Goal: Task Accomplishment & Management: Manage account settings

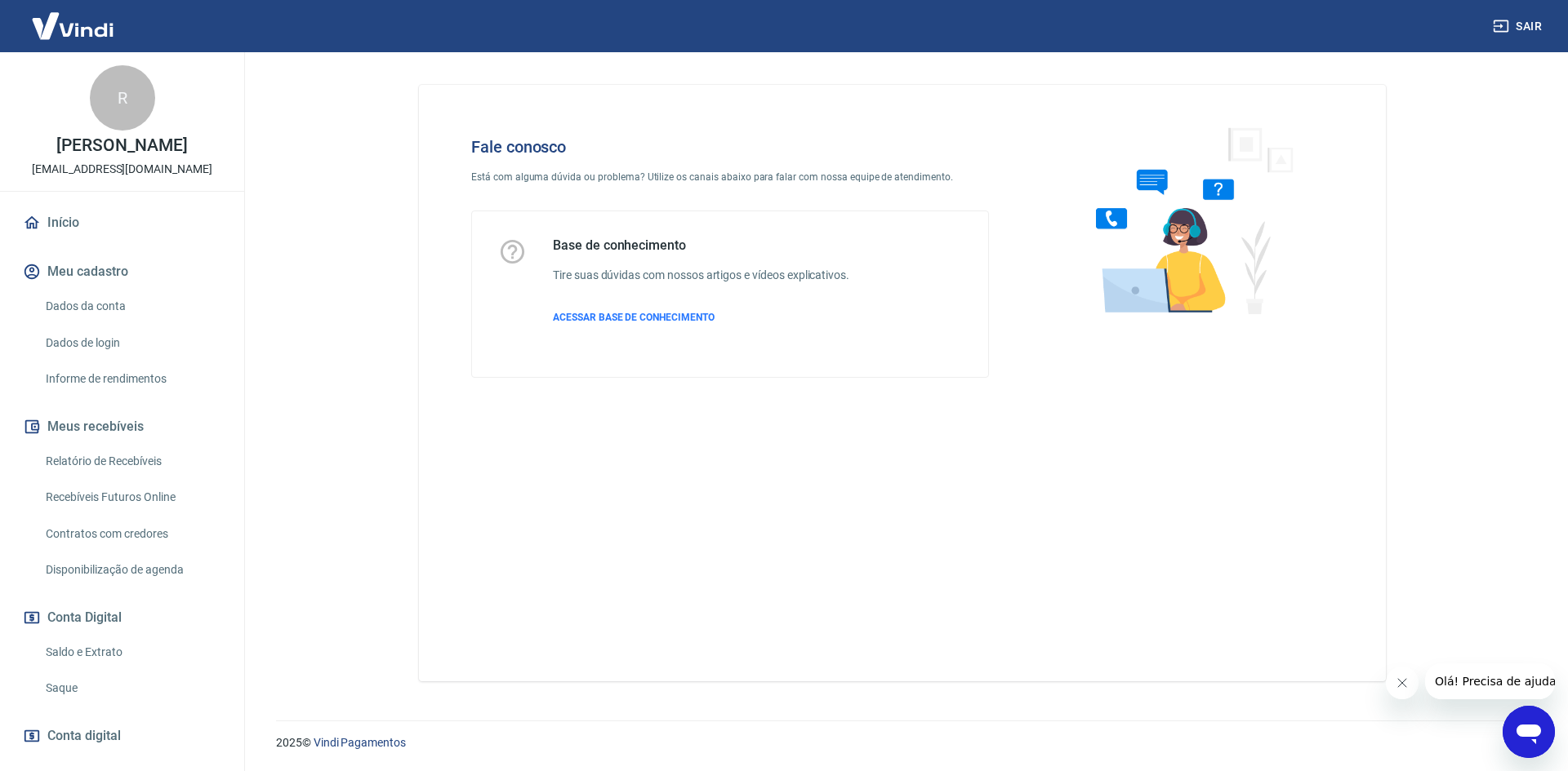
click at [1527, 719] on icon "Abrir janela de mensagens" at bounding box center [1528, 732] width 30 height 30
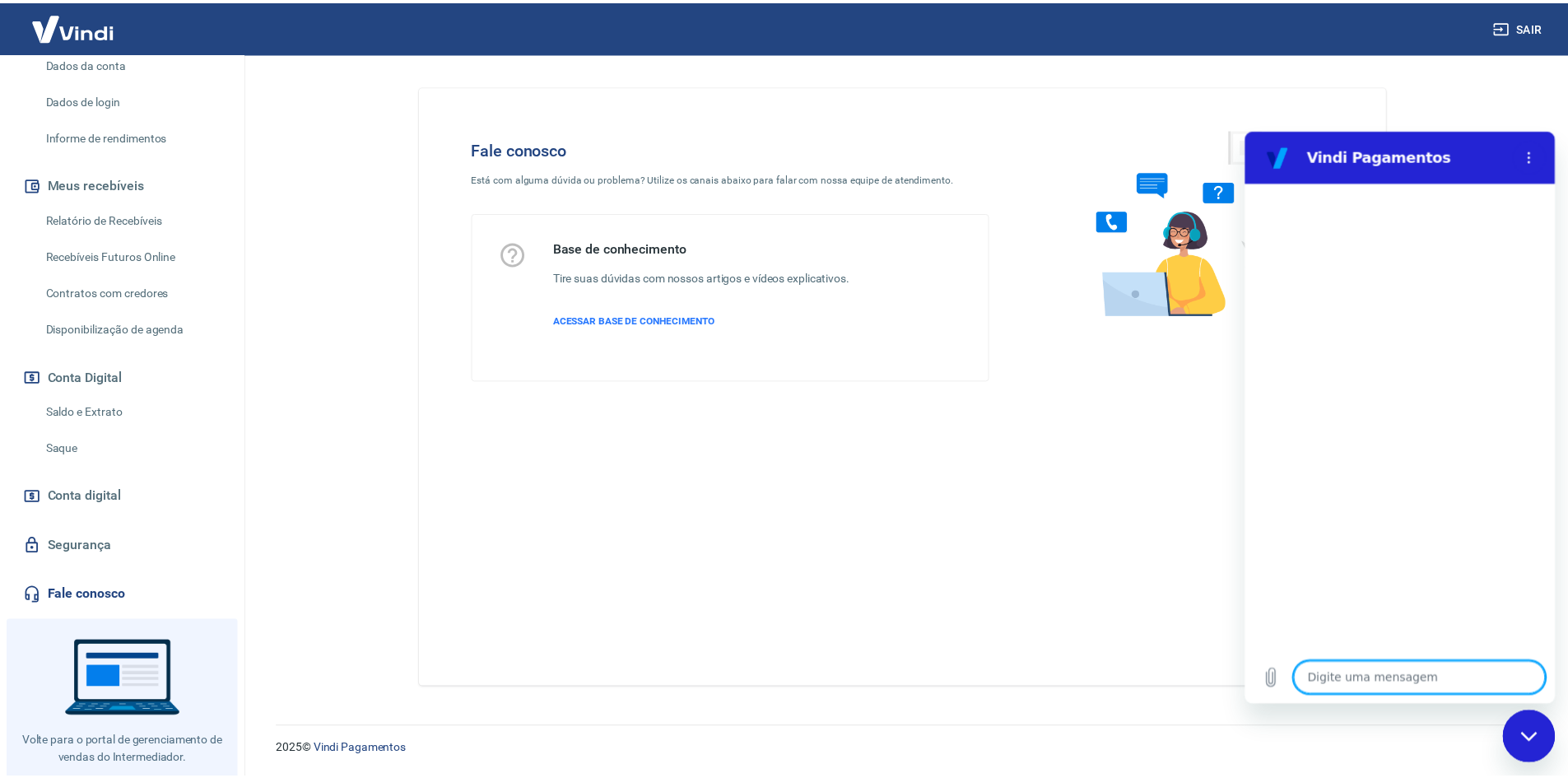
scroll to position [247, 0]
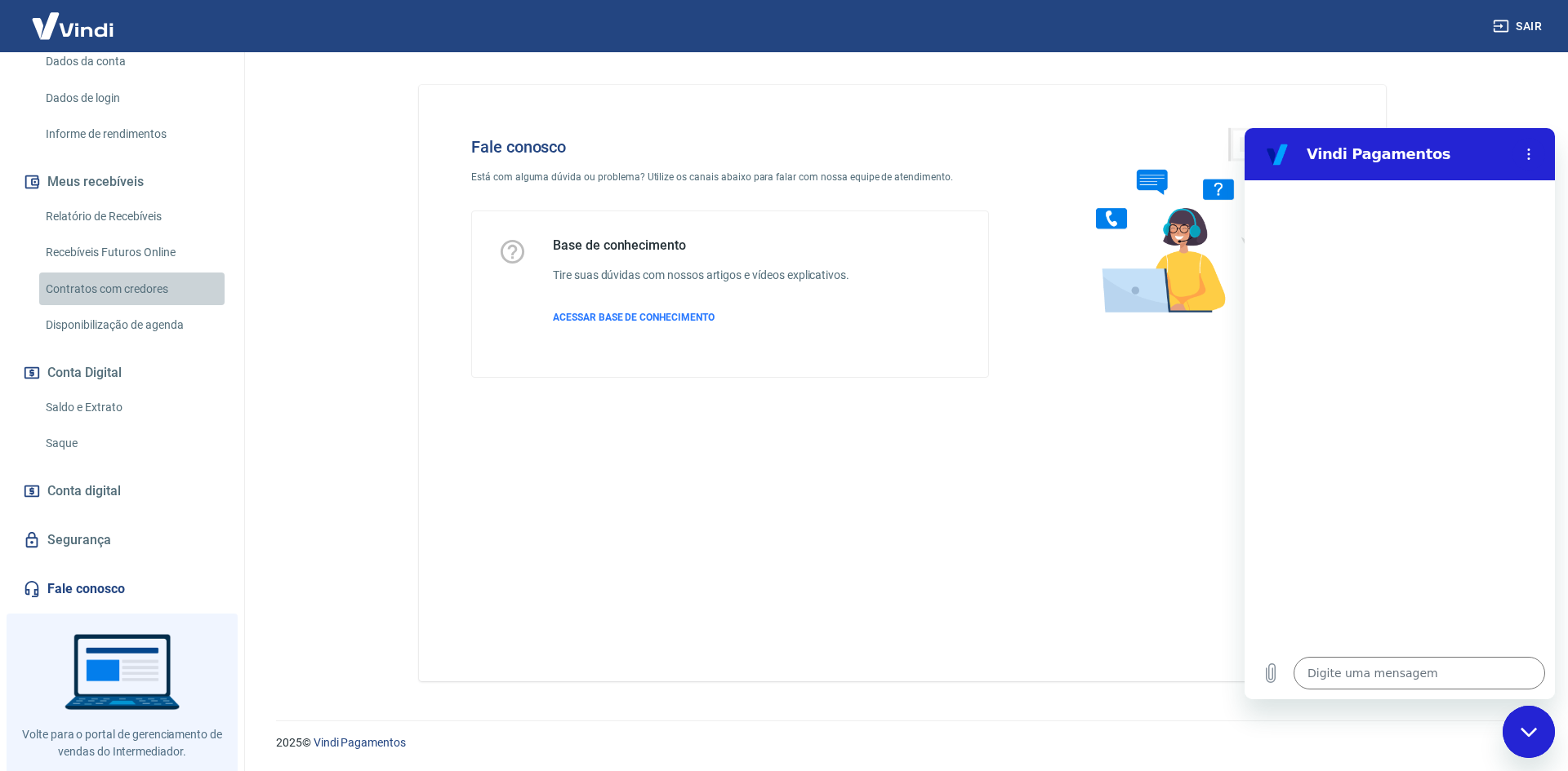
click at [159, 282] on link "Contratos com credores" at bounding box center [131, 290] width 185 height 34
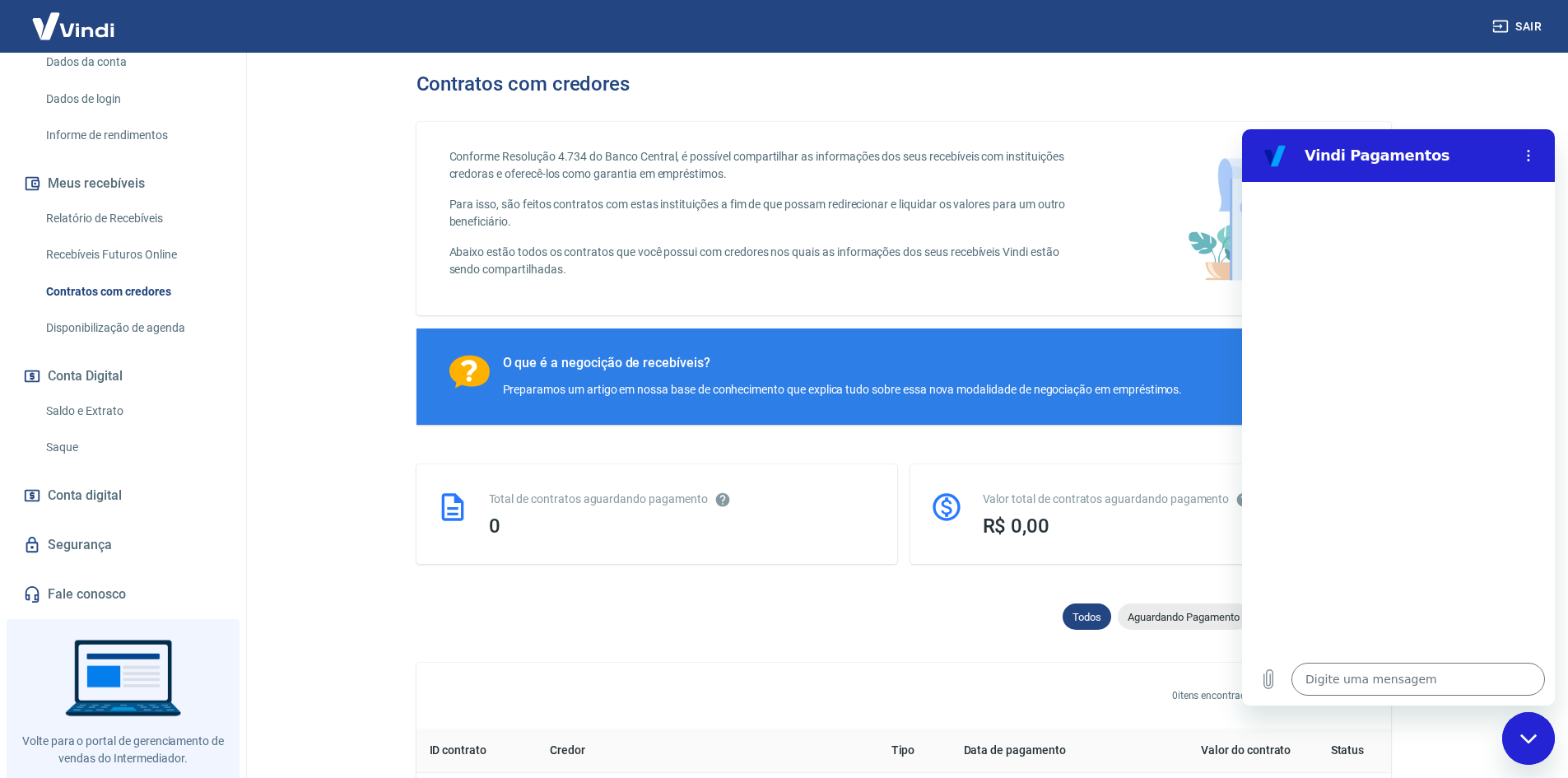
click at [1531, 742] on icon "Fechar janela de mensagens" at bounding box center [1529, 739] width 17 height 11
type textarea "x"
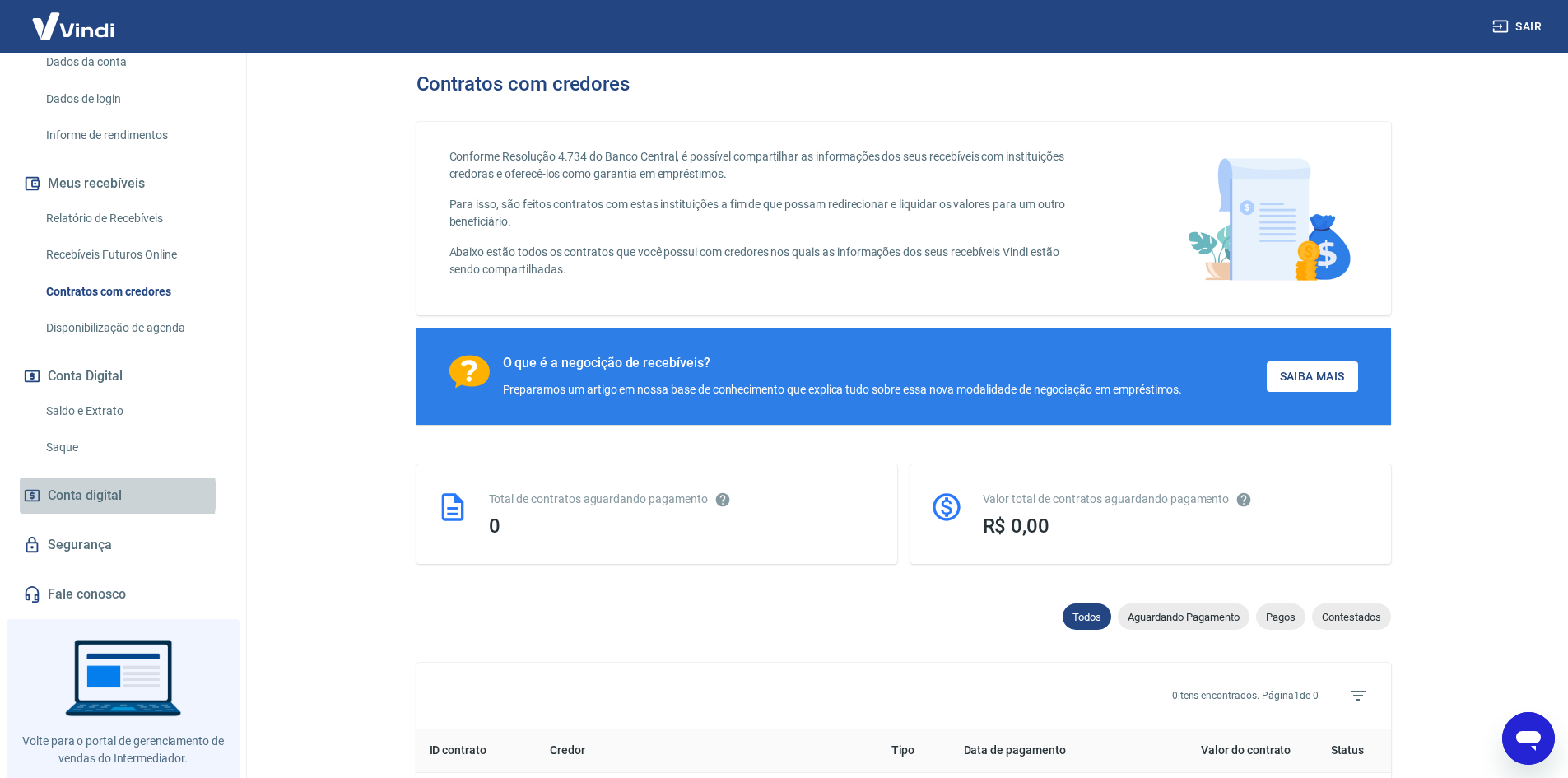
click at [116, 495] on span "Conta digital" at bounding box center [84, 495] width 74 height 23
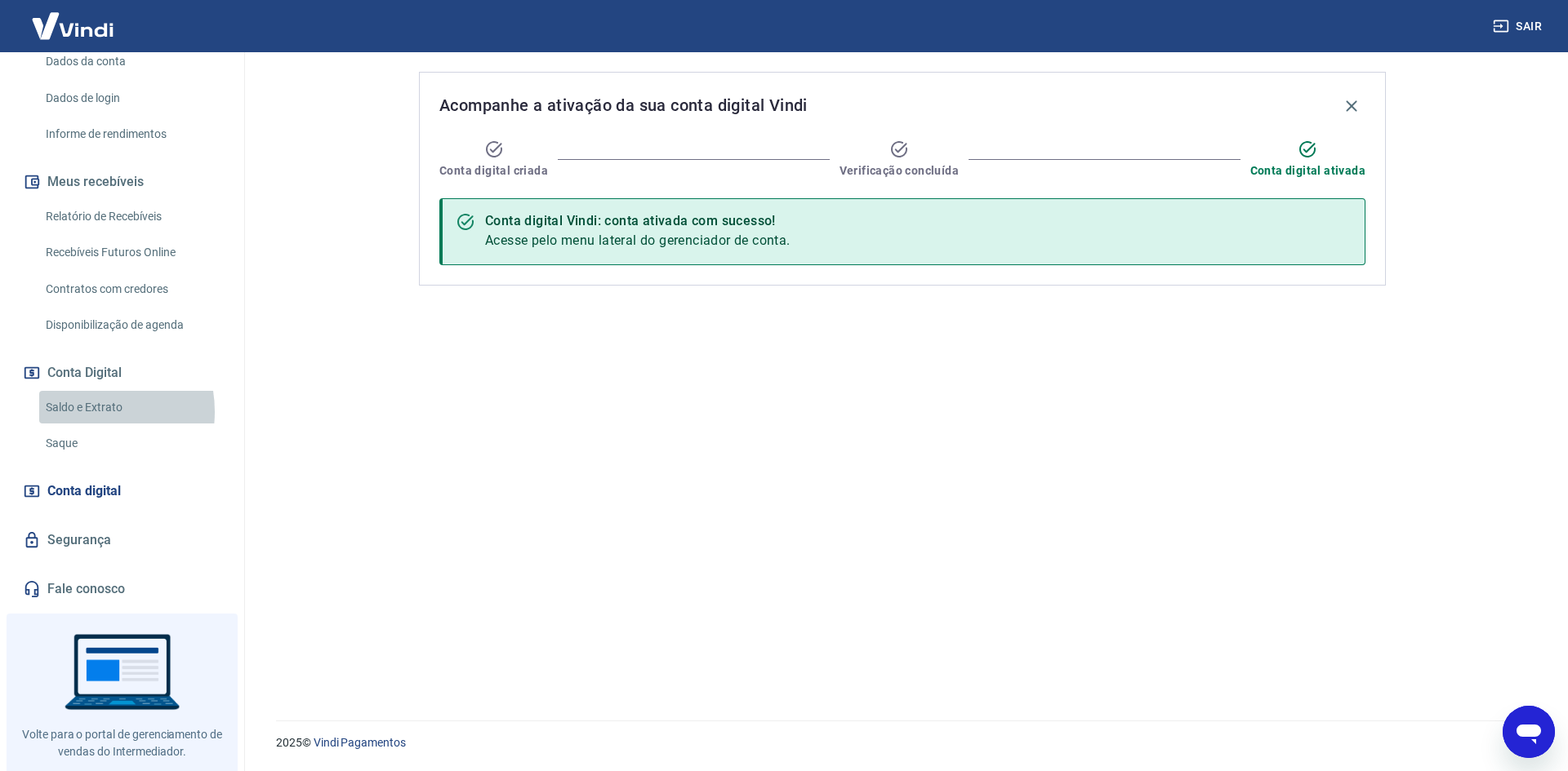
click at [87, 411] on link "Saldo e Extrato" at bounding box center [131, 408] width 185 height 34
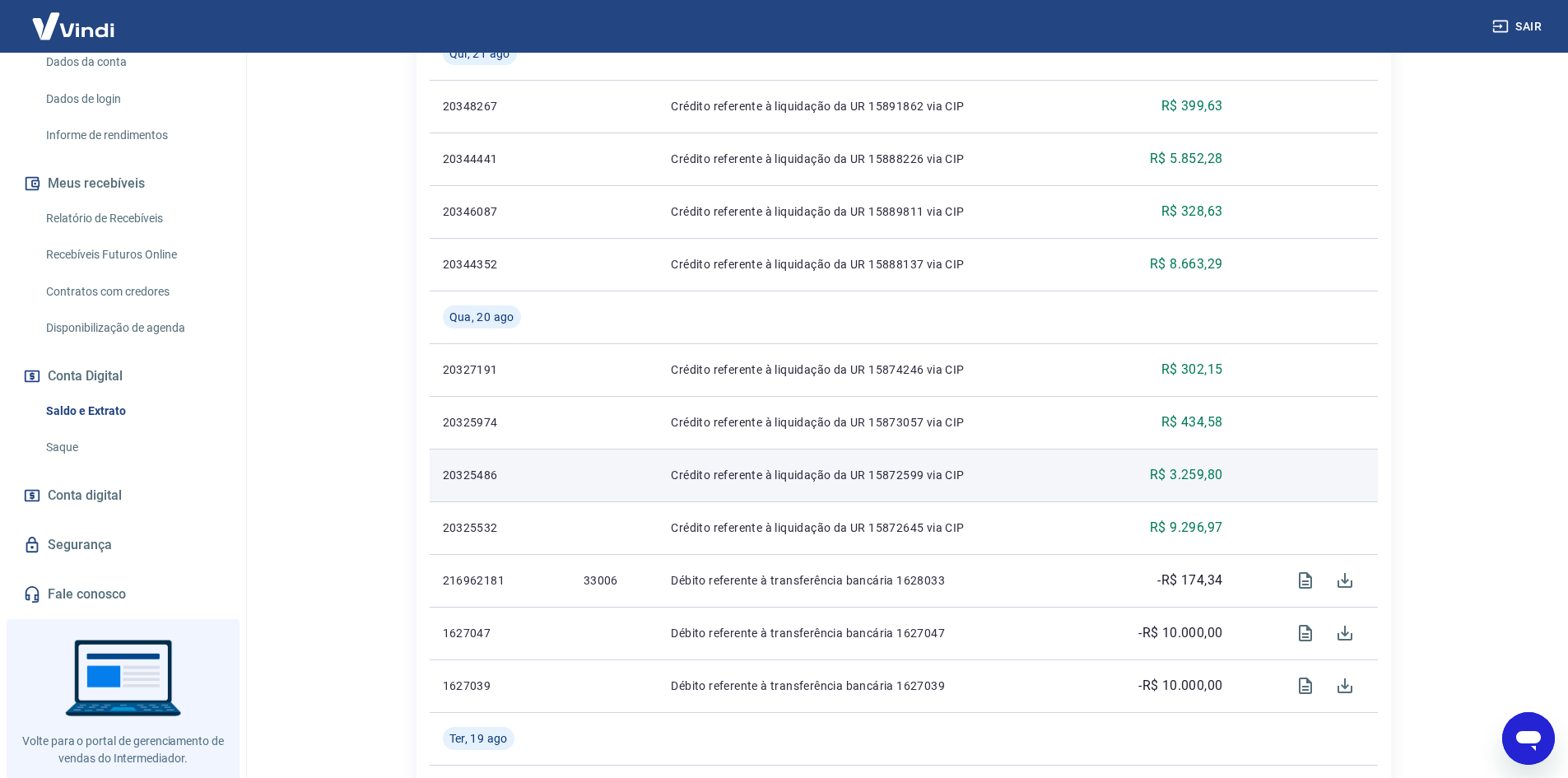
scroll to position [494, 0]
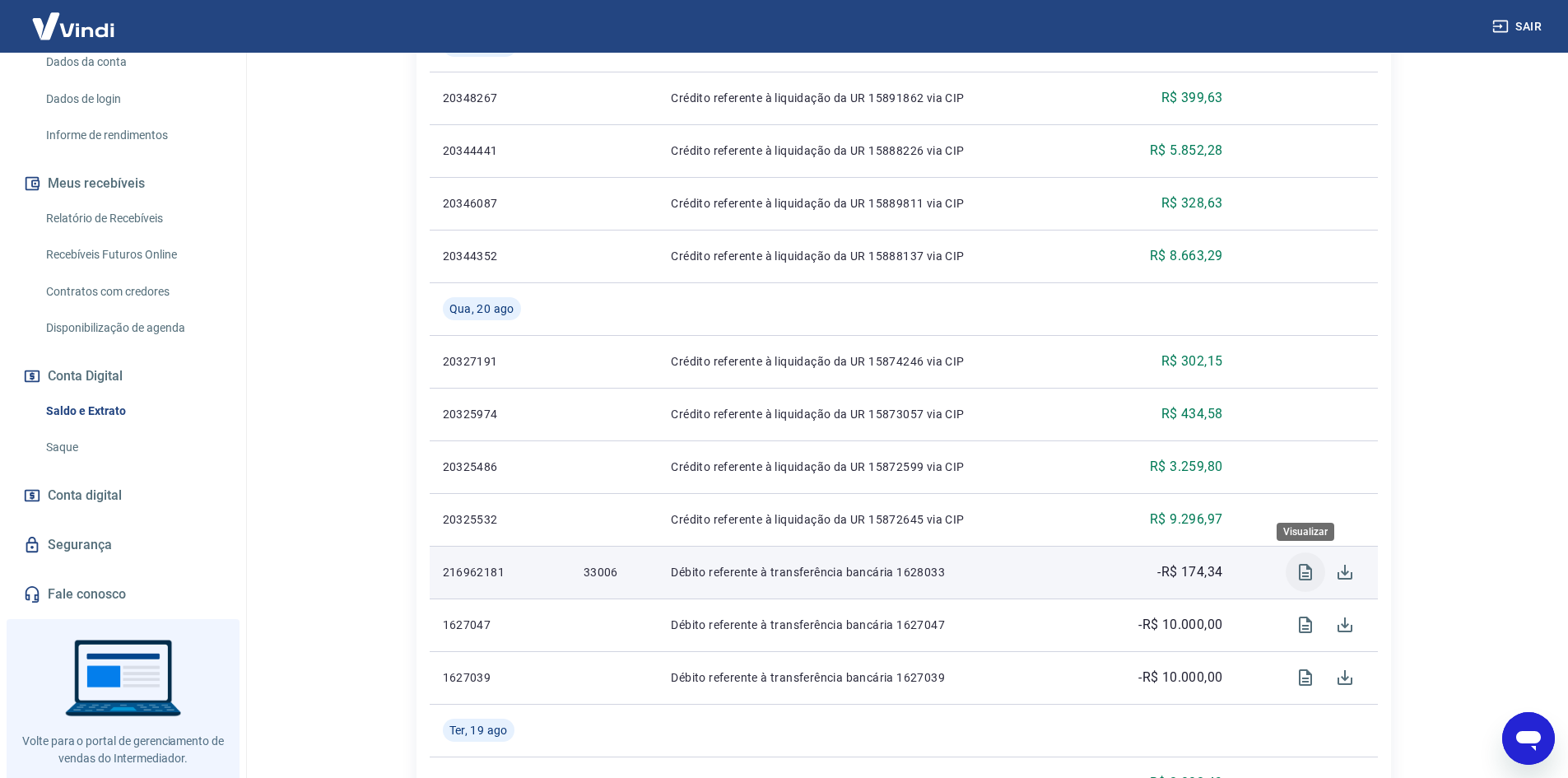
click at [1307, 571] on icon "Visualizar" at bounding box center [1305, 572] width 20 height 20
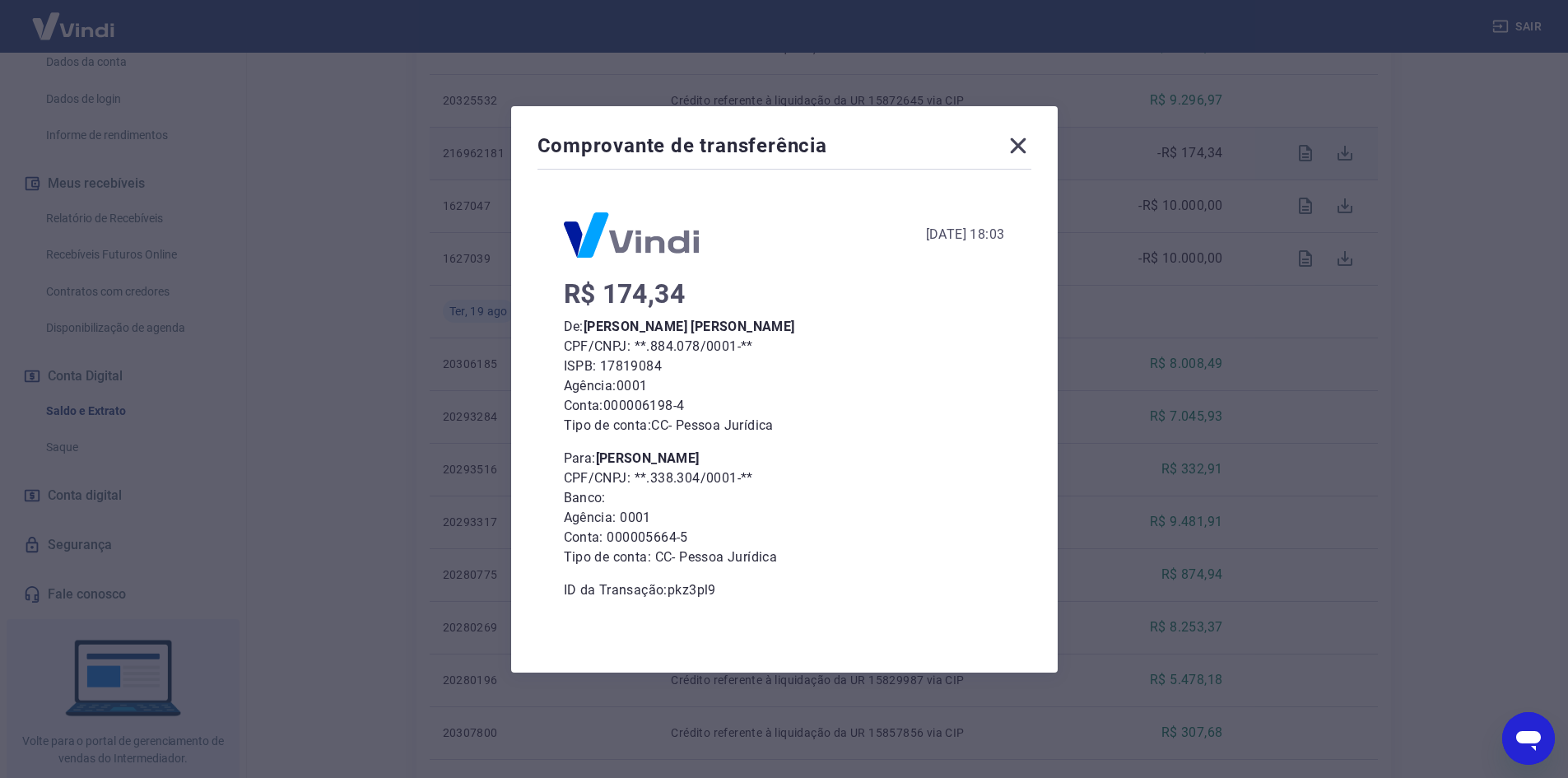
scroll to position [988, 0]
click at [1027, 140] on icon at bounding box center [1018, 146] width 26 height 26
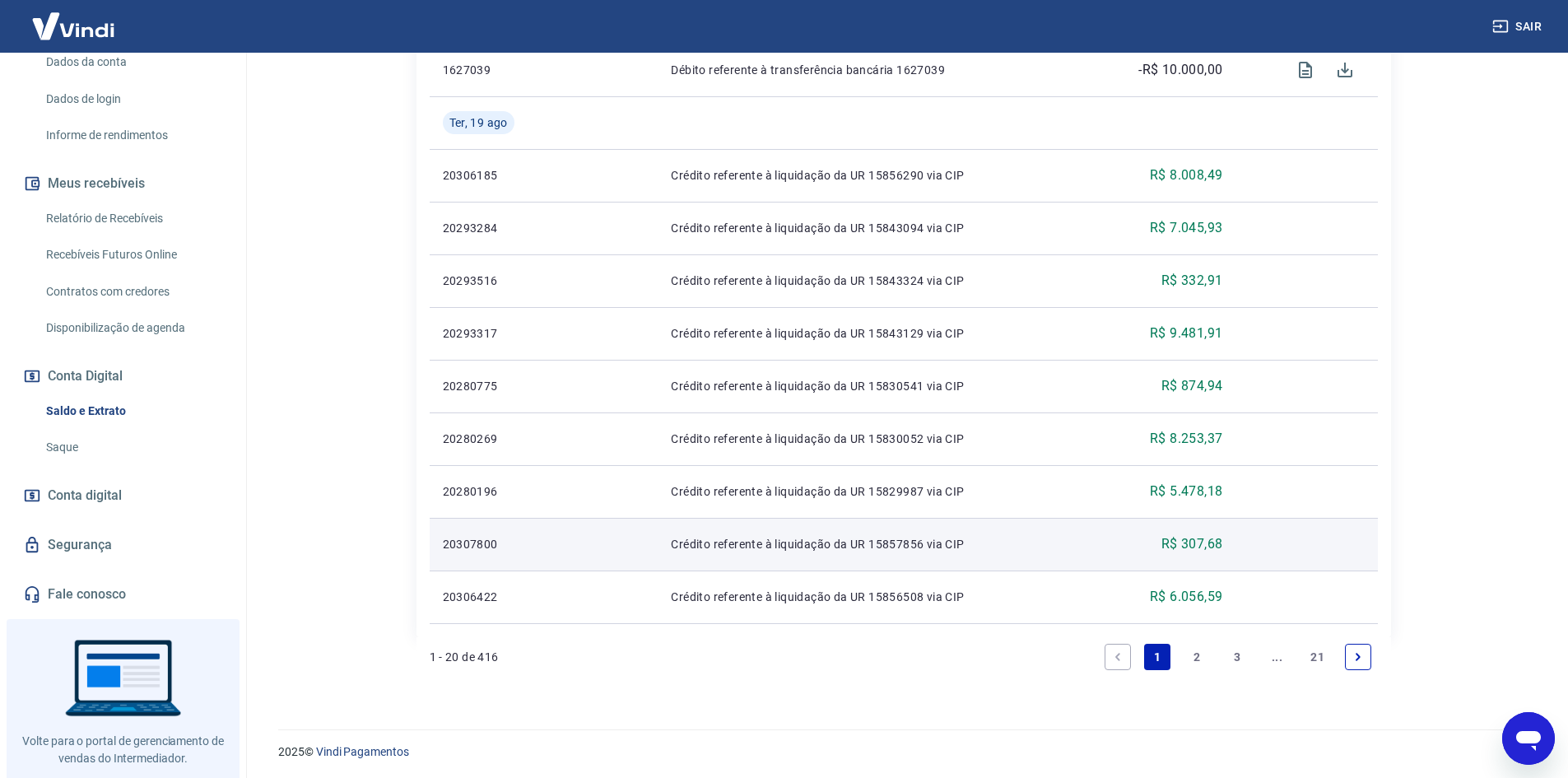
scroll to position [1104, 0]
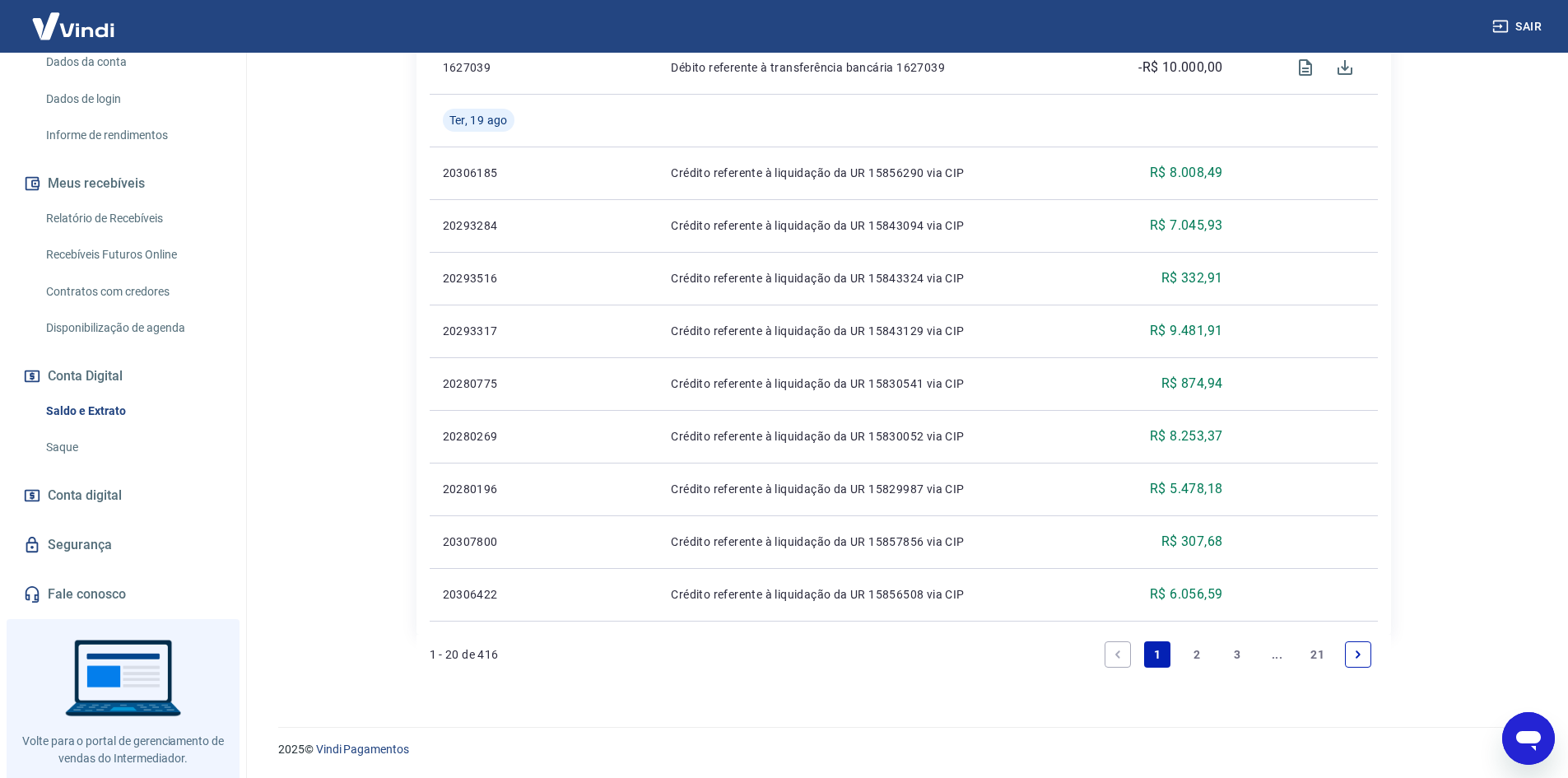
click at [1199, 653] on link "2" at bounding box center [1198, 654] width 26 height 26
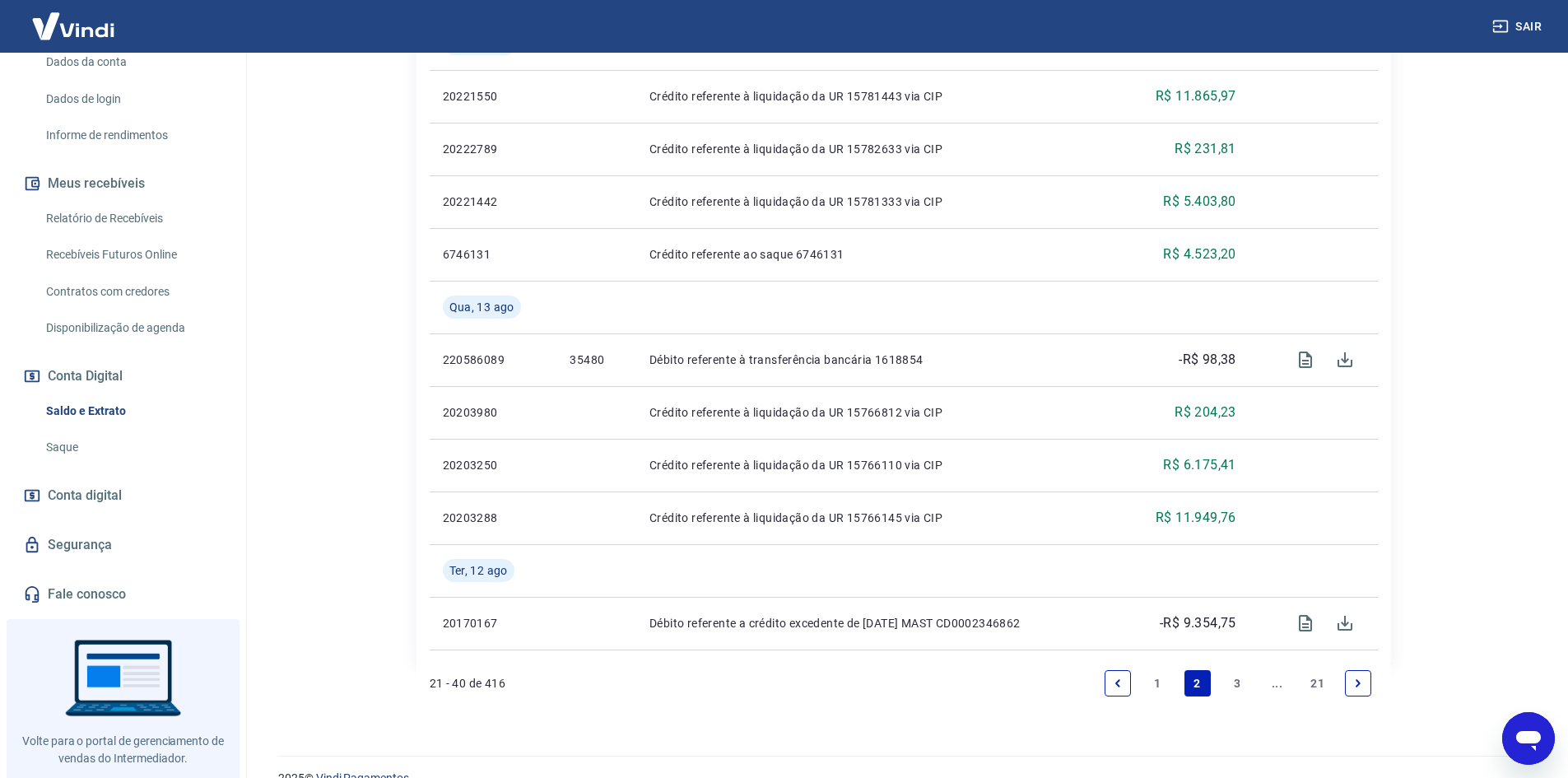
scroll to position [1236, 0]
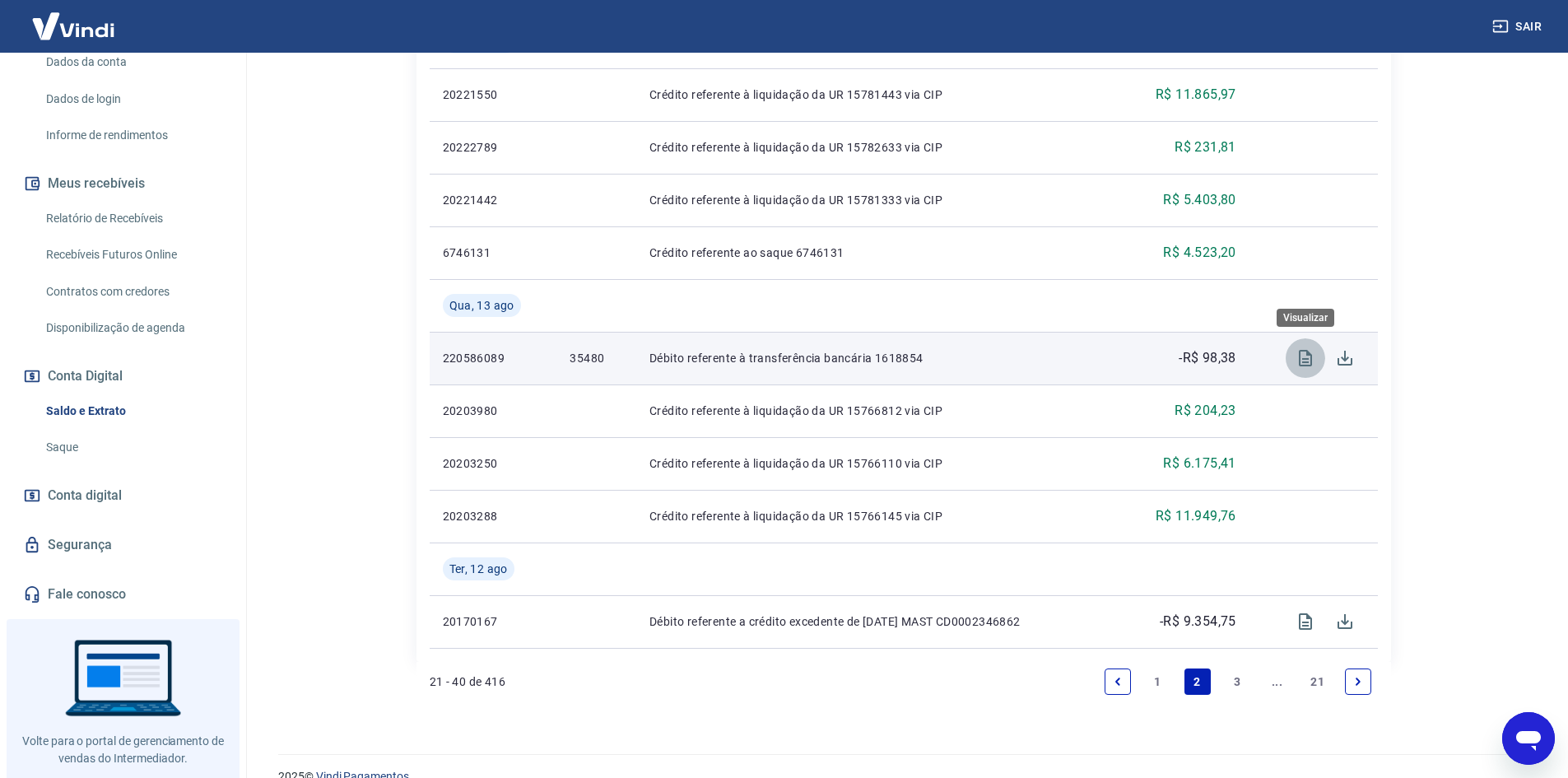
click at [1312, 357] on icon "Visualizar" at bounding box center [1305, 358] width 13 height 16
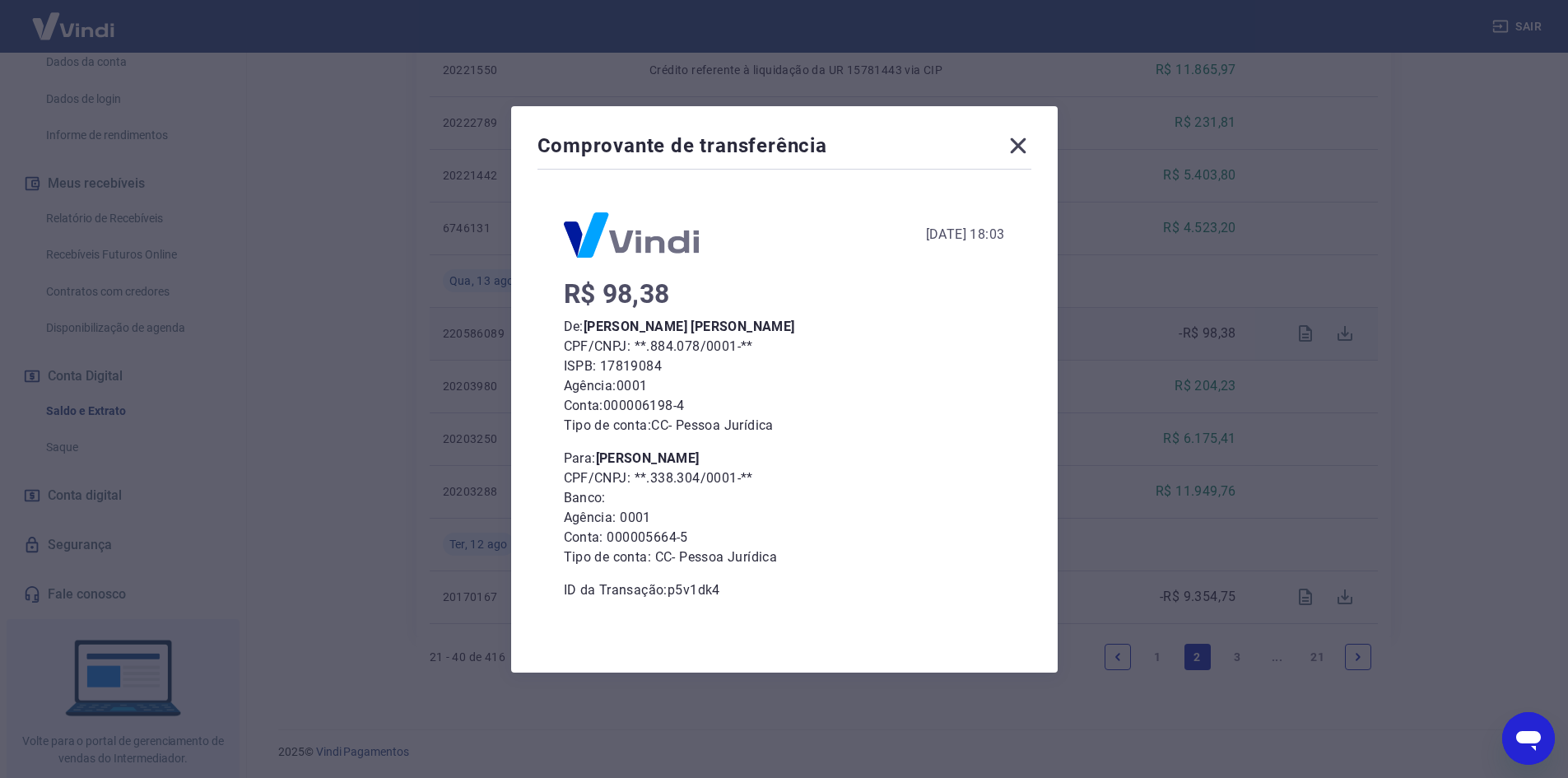
scroll to position [1263, 0]
click at [1020, 144] on icon at bounding box center [1018, 146] width 26 height 26
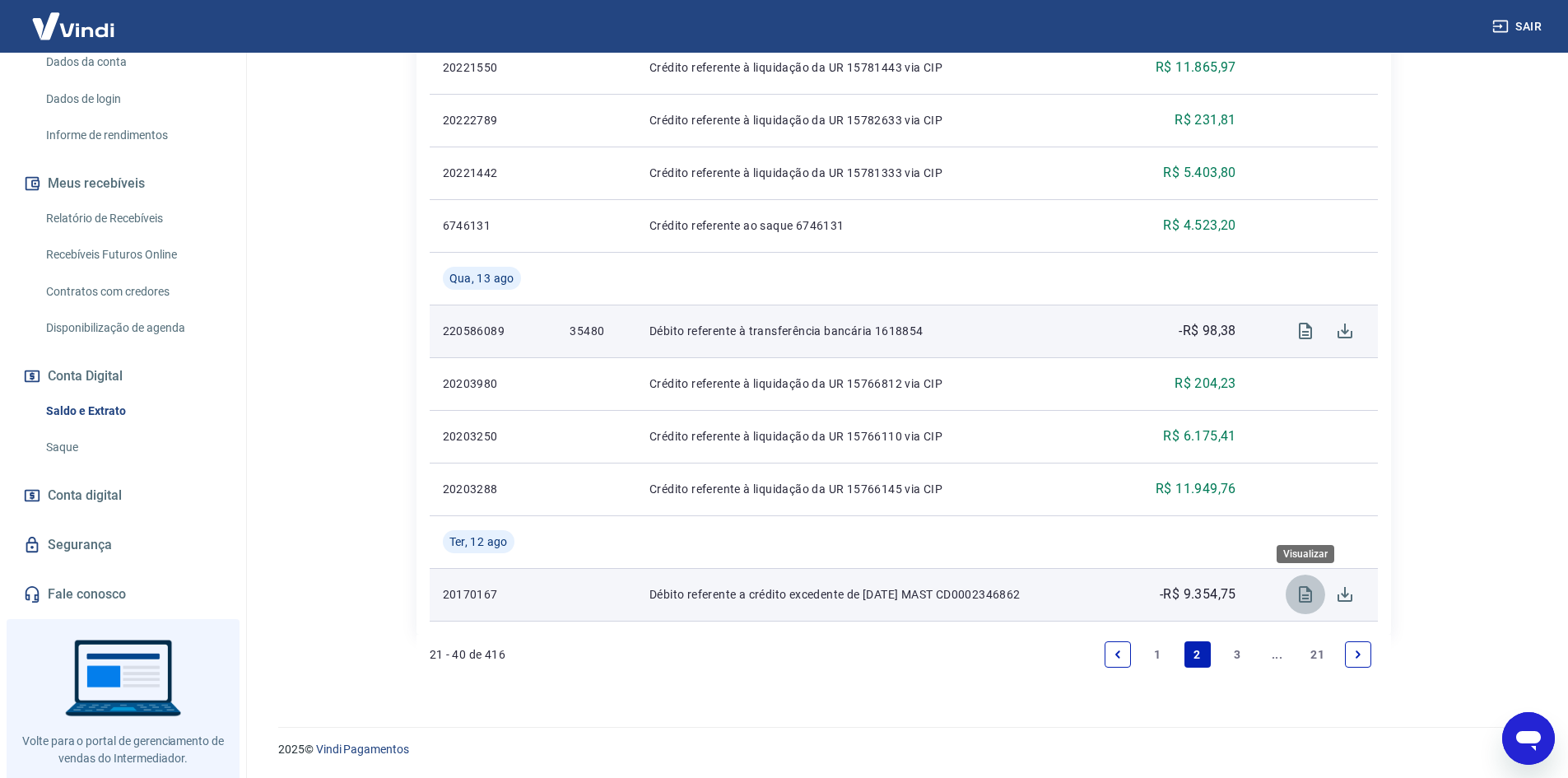
click at [1310, 591] on icon "Visualizar" at bounding box center [1305, 594] width 13 height 16
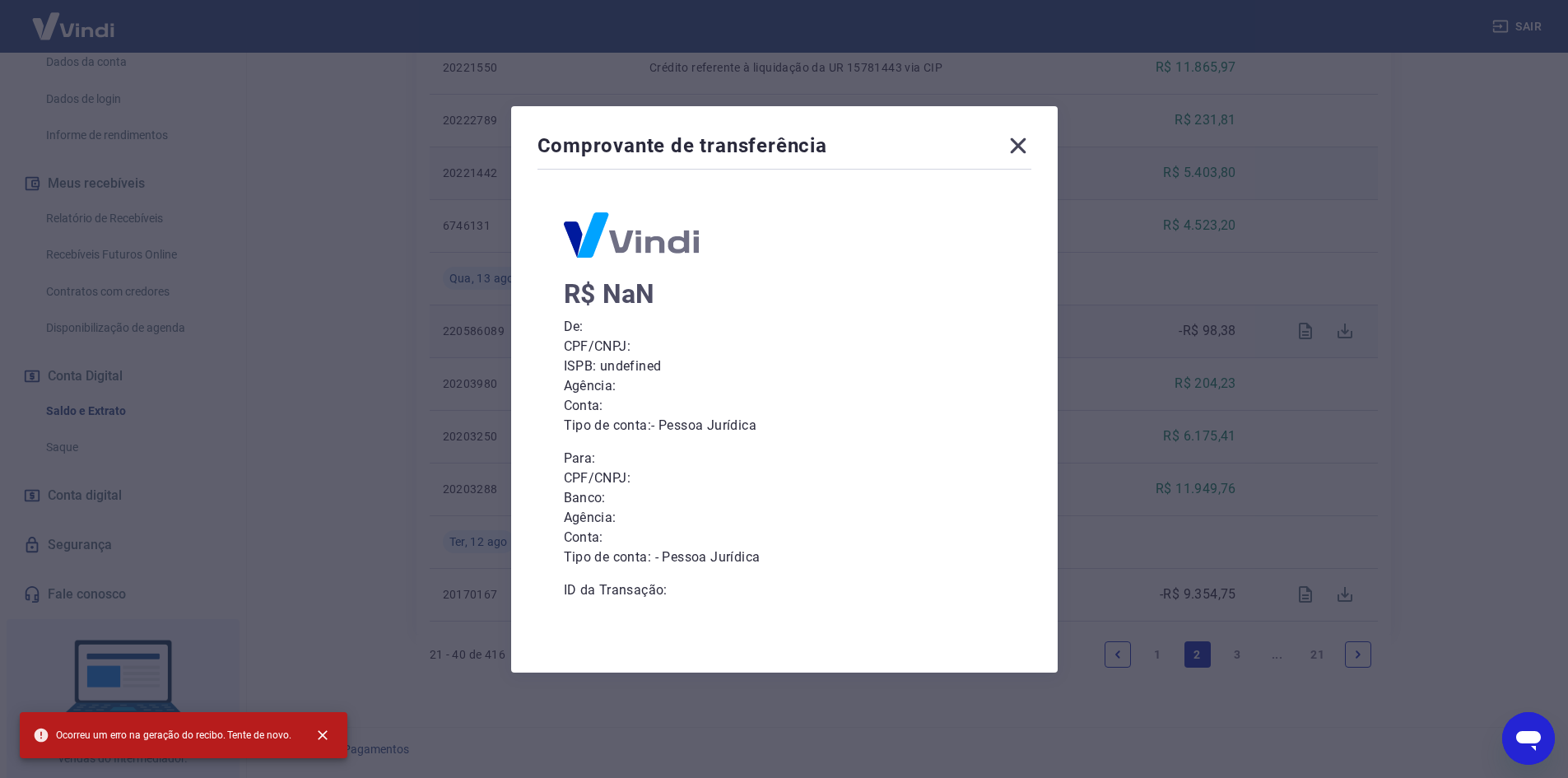
click at [1021, 147] on icon at bounding box center [1018, 146] width 26 height 26
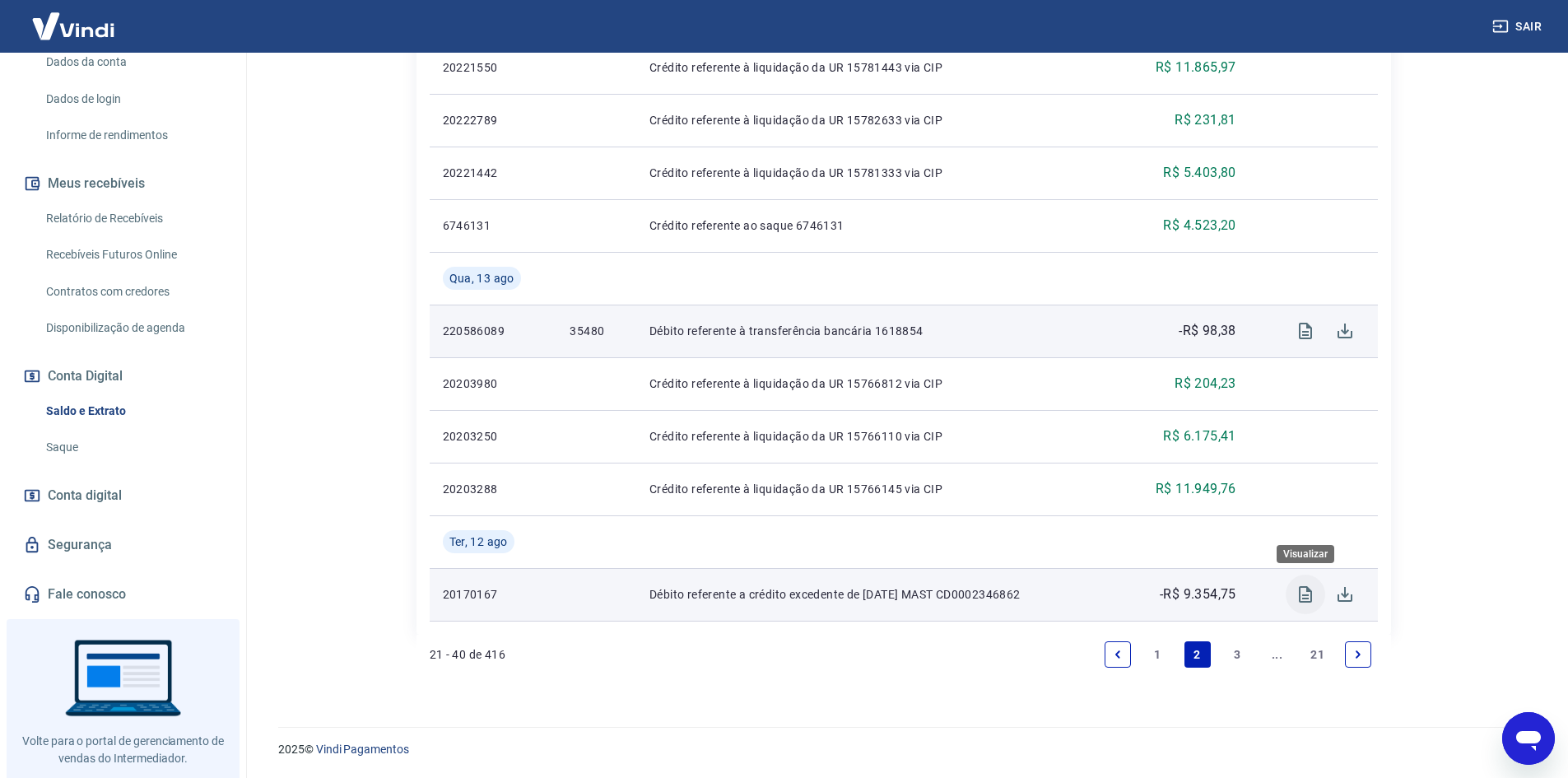
click at [1312, 591] on icon "Visualizar" at bounding box center [1305, 594] width 13 height 16
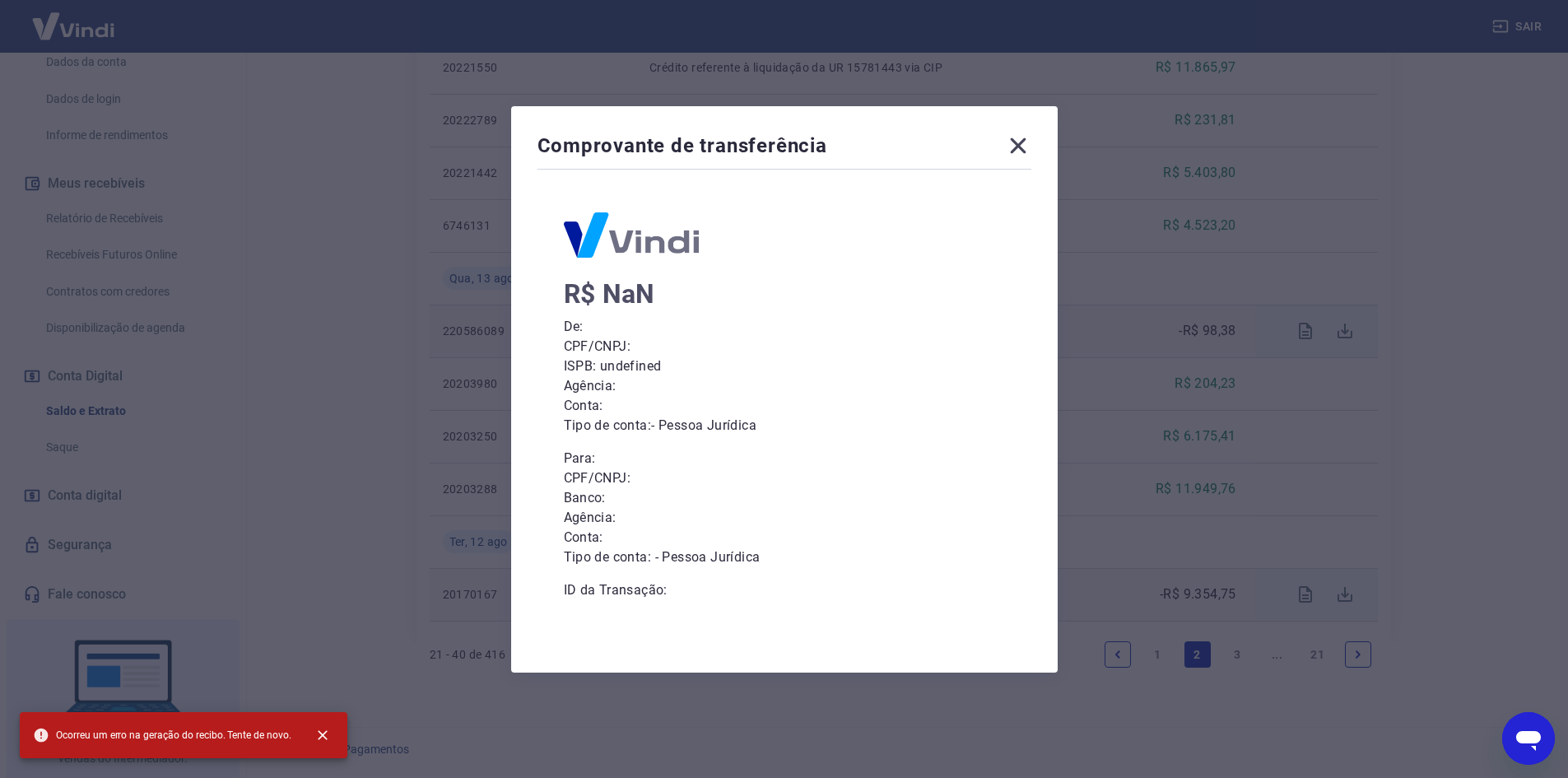
click at [1025, 152] on icon at bounding box center [1018, 146] width 26 height 26
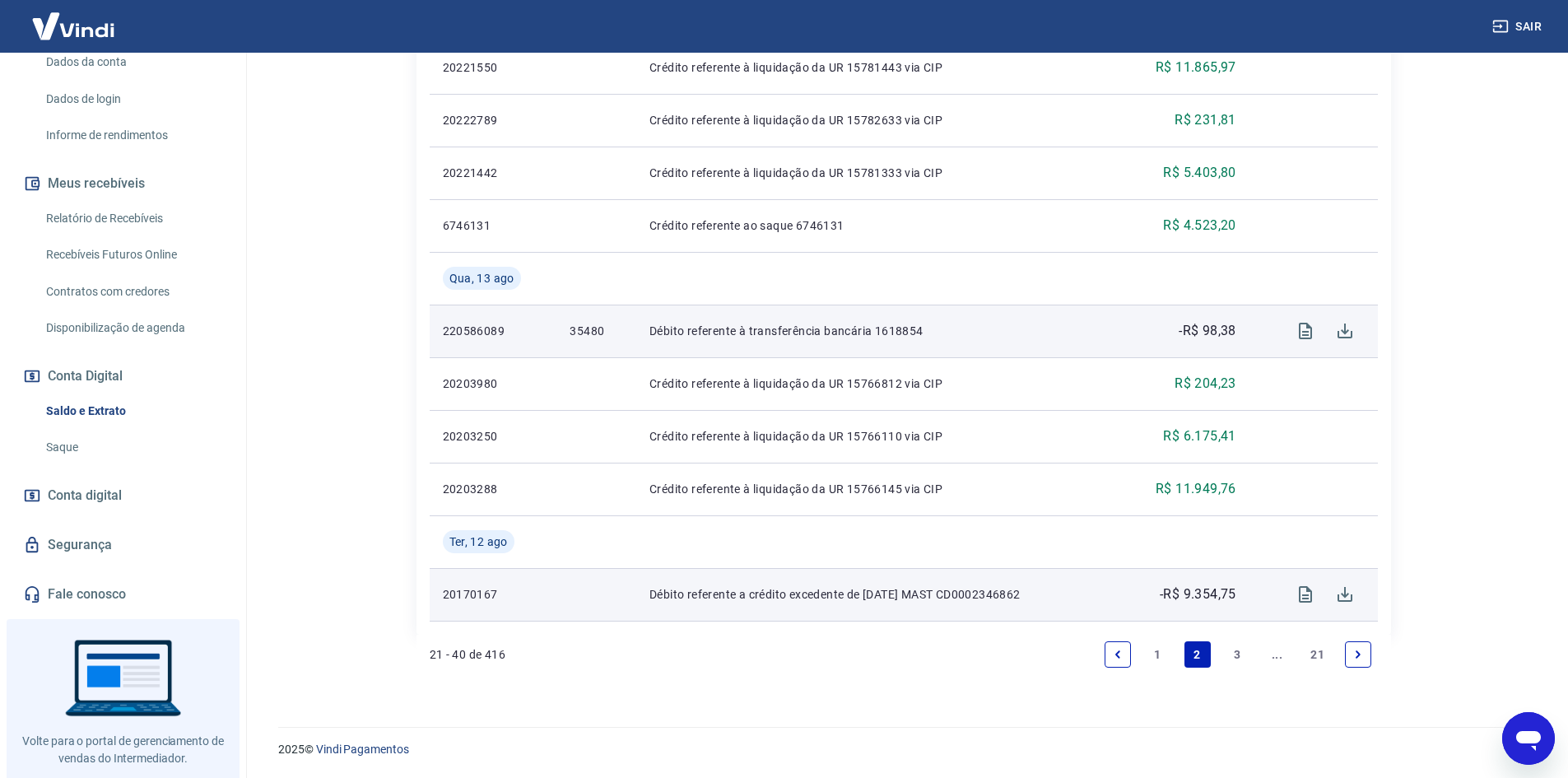
click at [1230, 655] on link "3" at bounding box center [1237, 654] width 26 height 26
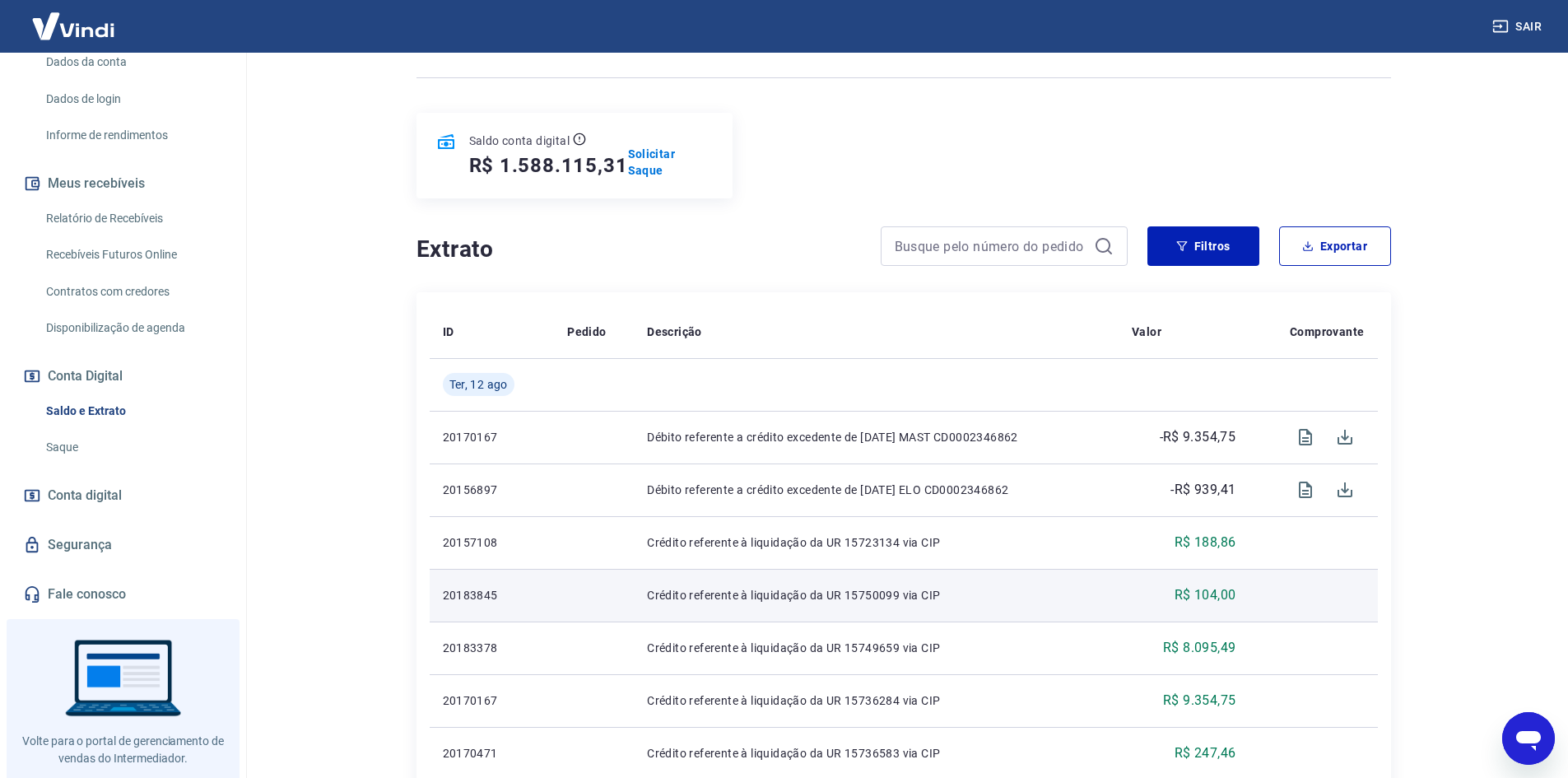
scroll to position [247, 0]
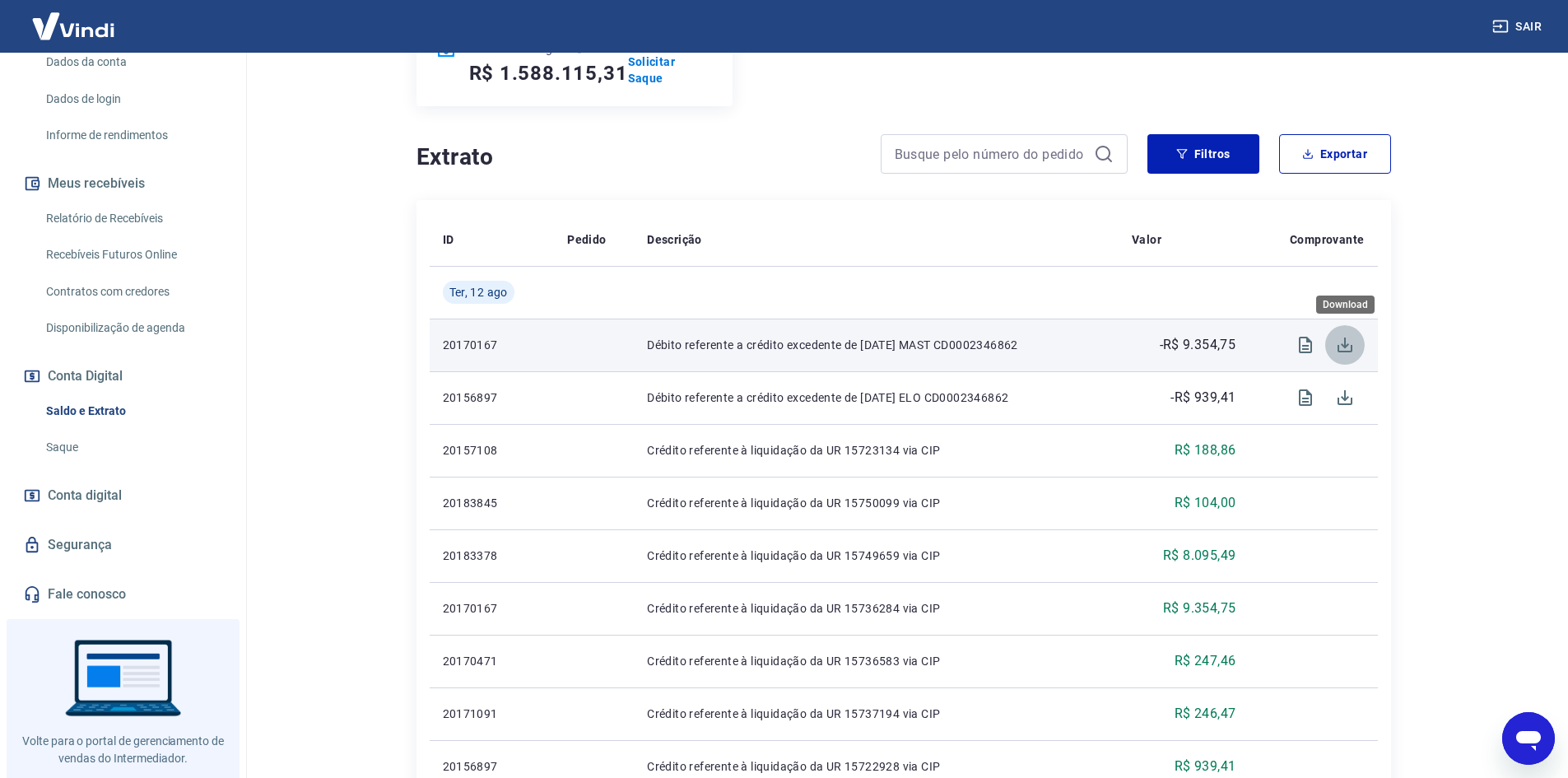
click at [1345, 347] on icon "Download" at bounding box center [1345, 344] width 14 height 14
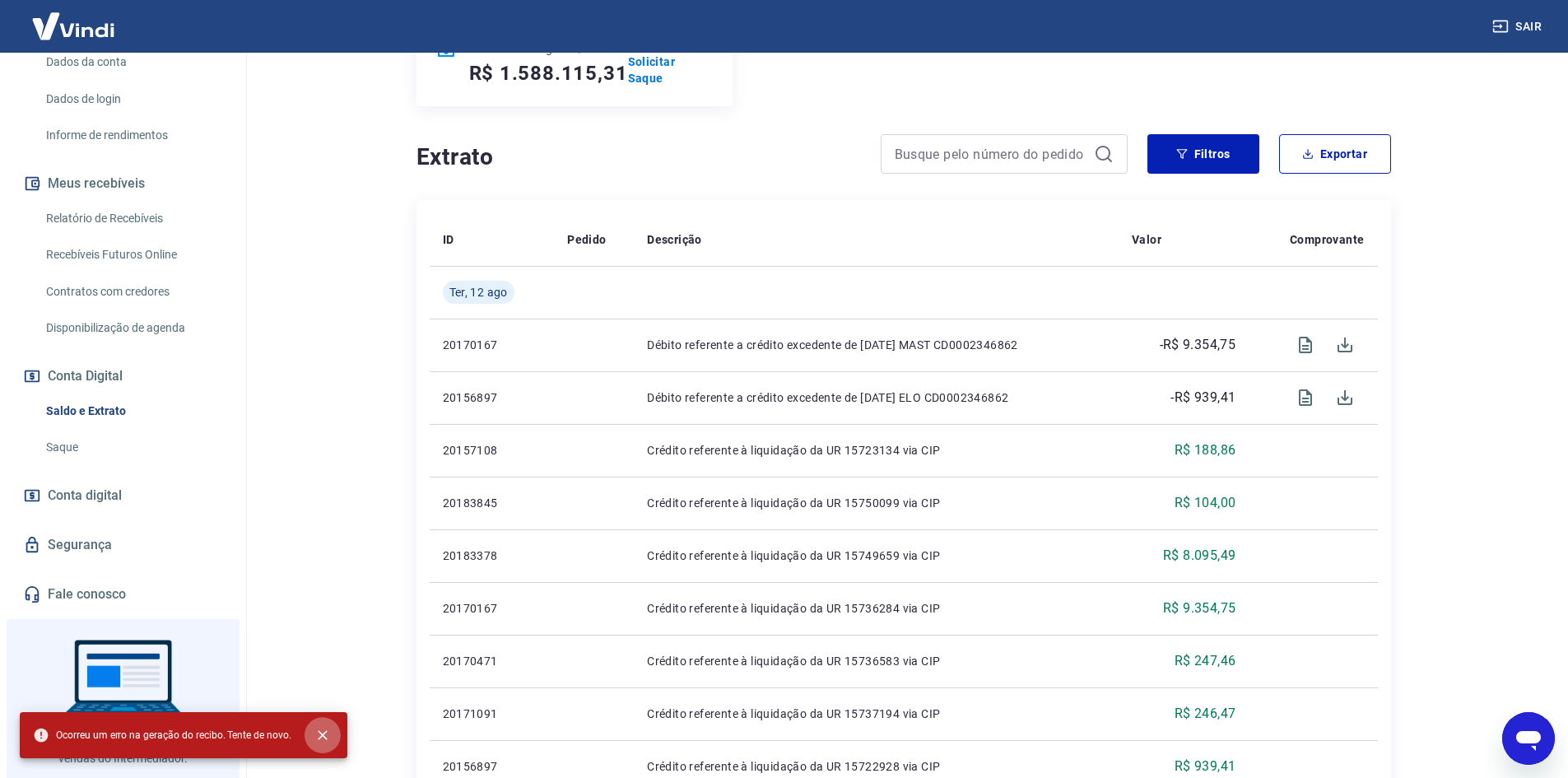
click at [320, 737] on icon "close" at bounding box center [322, 735] width 16 height 16
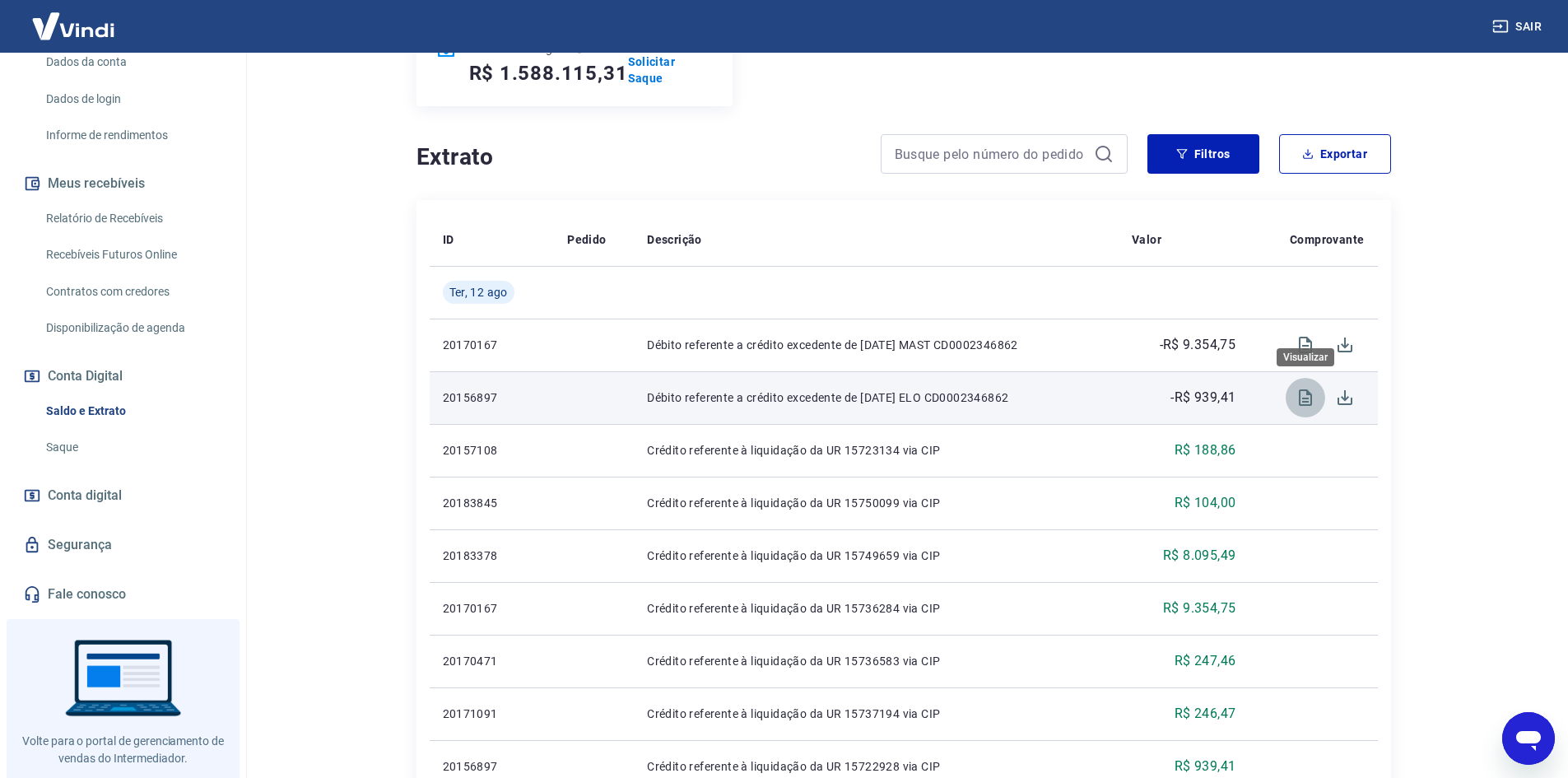
click at [1308, 399] on icon "Visualizar" at bounding box center [1305, 397] width 13 height 16
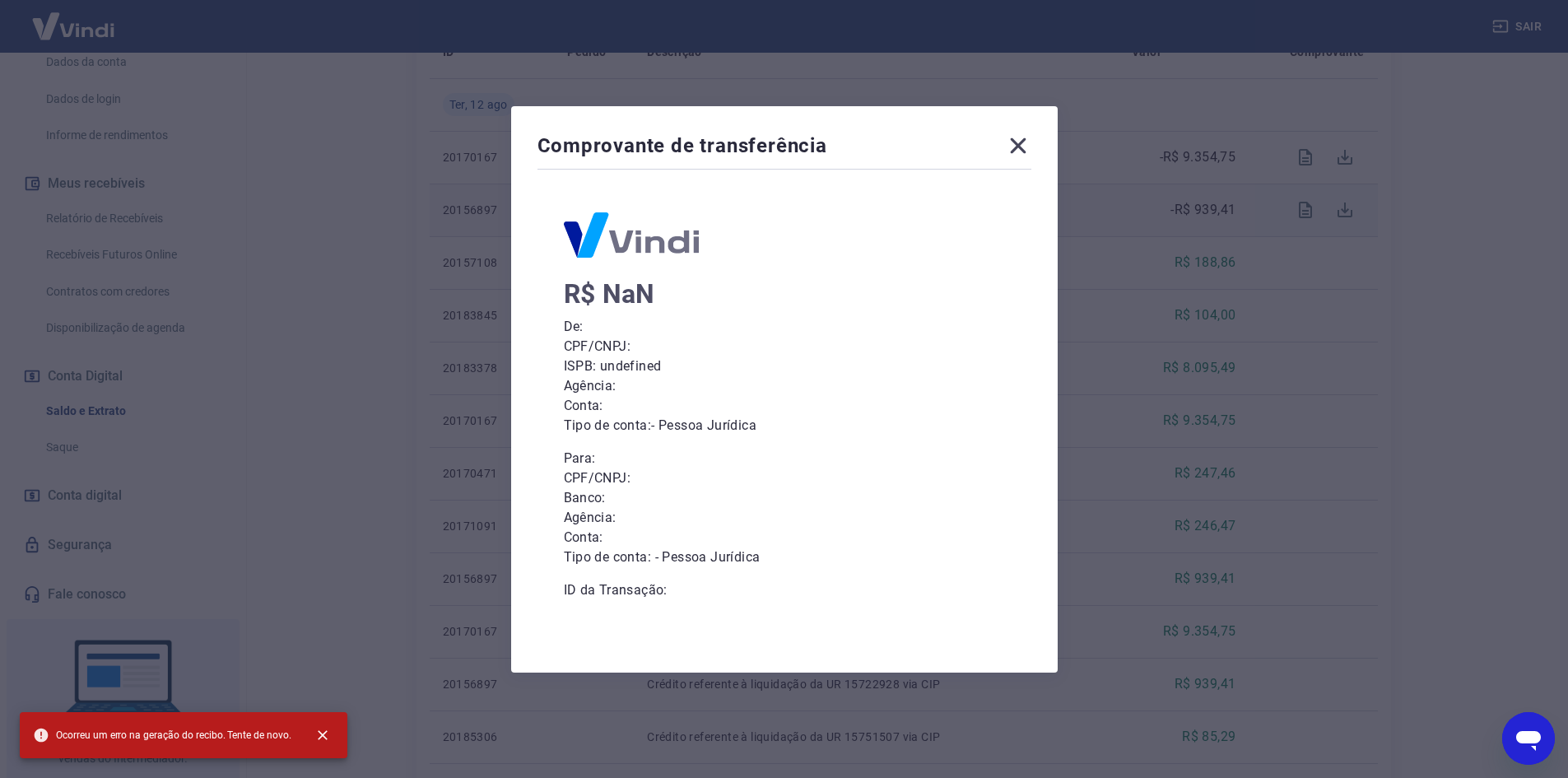
scroll to position [412, 0]
click at [1021, 149] on icon at bounding box center [1018, 145] width 15 height 15
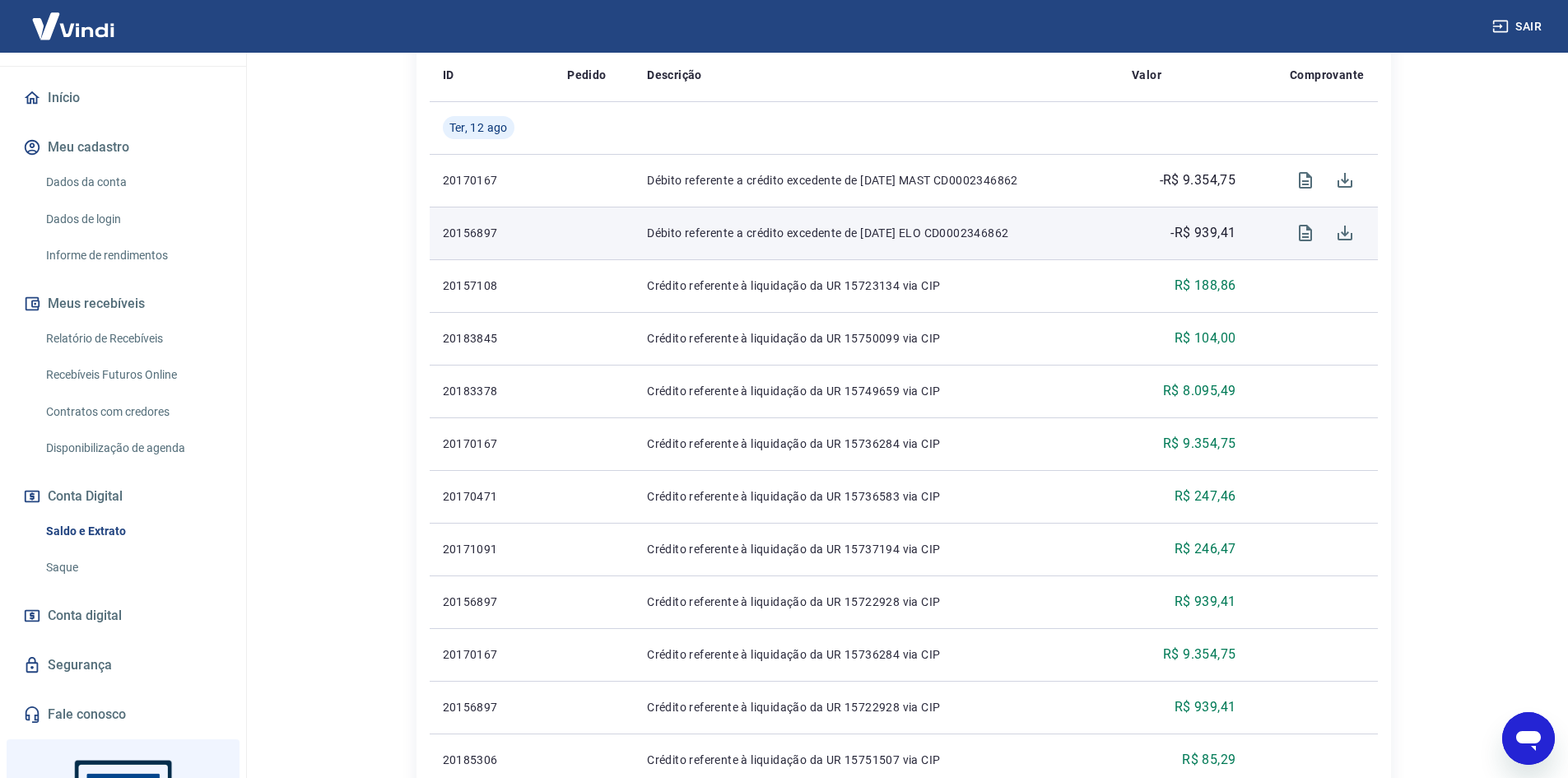
scroll to position [83, 0]
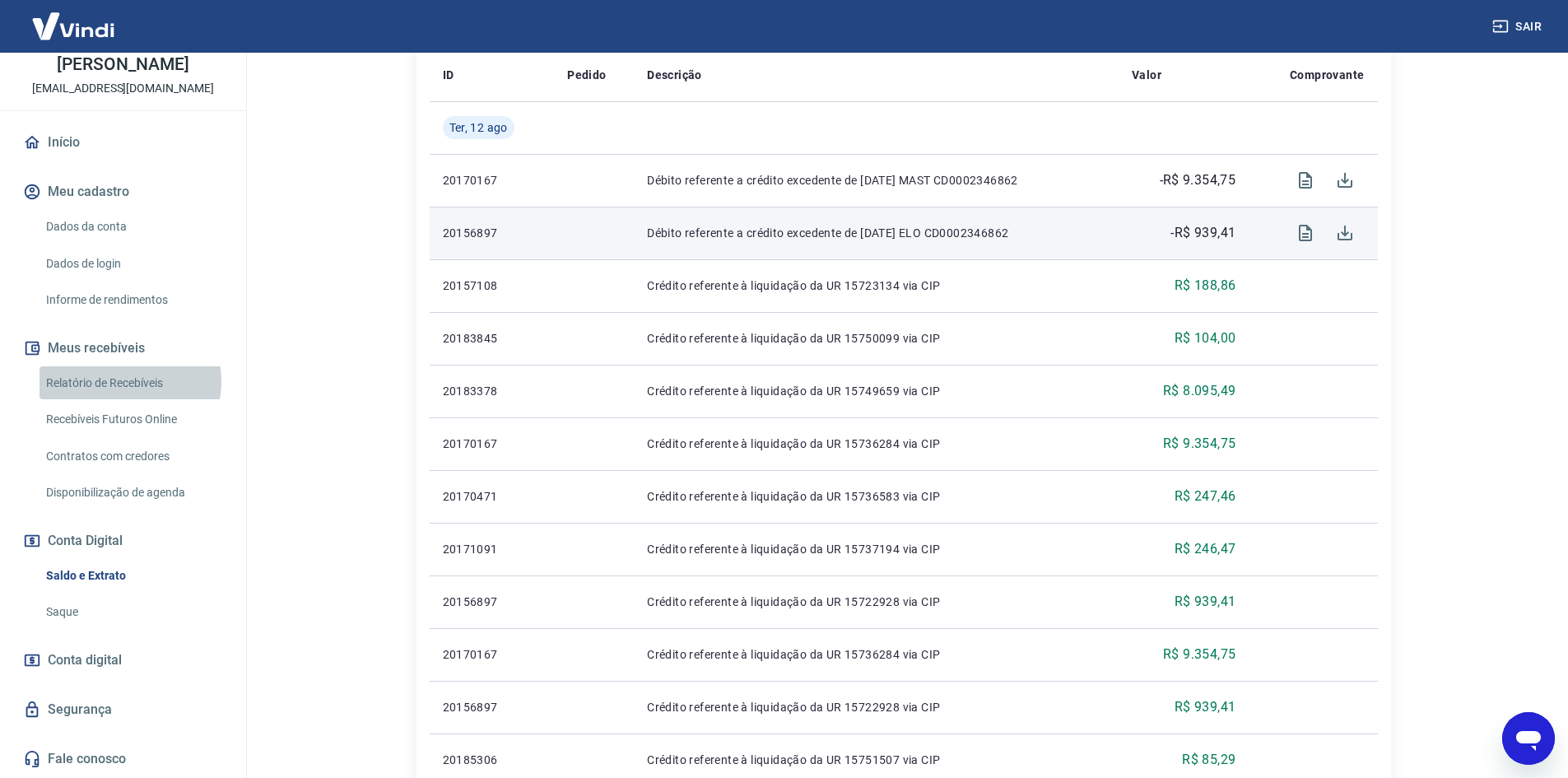
click at [129, 382] on link "Relatório de Recebíveis" at bounding box center [132, 383] width 187 height 34
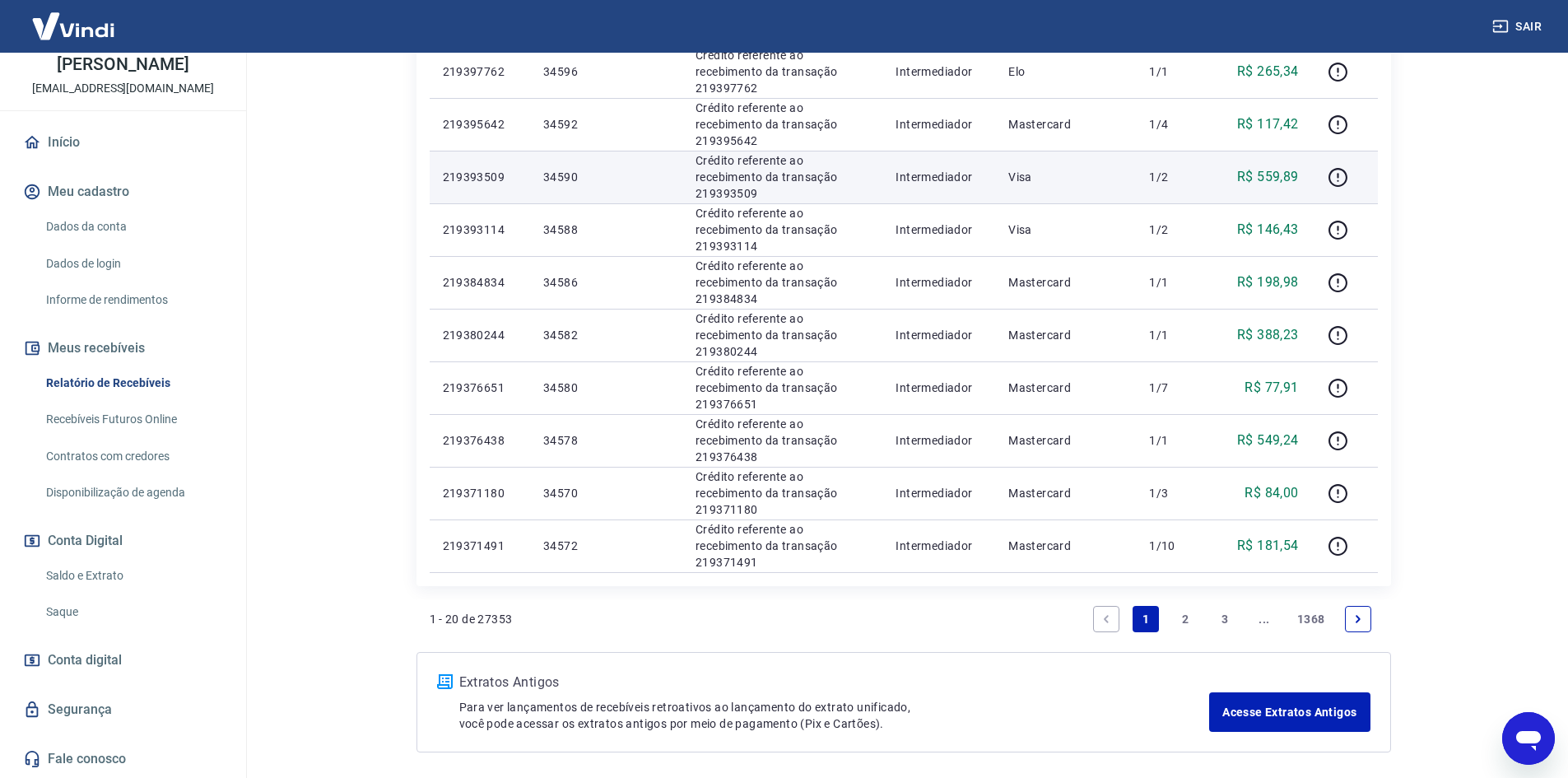
scroll to position [988, 0]
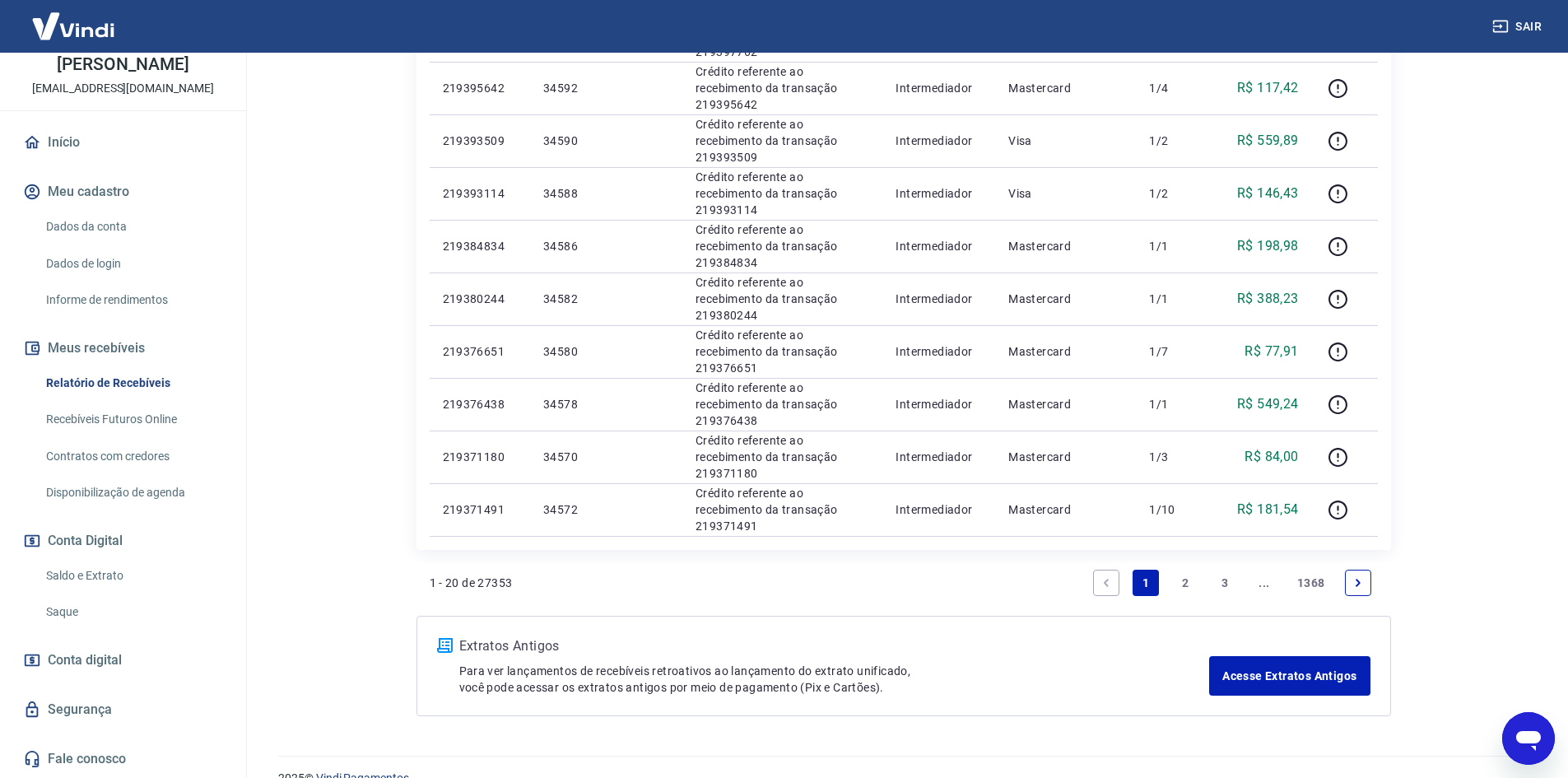
click at [1184, 582] on link "2" at bounding box center [1185, 583] width 26 height 26
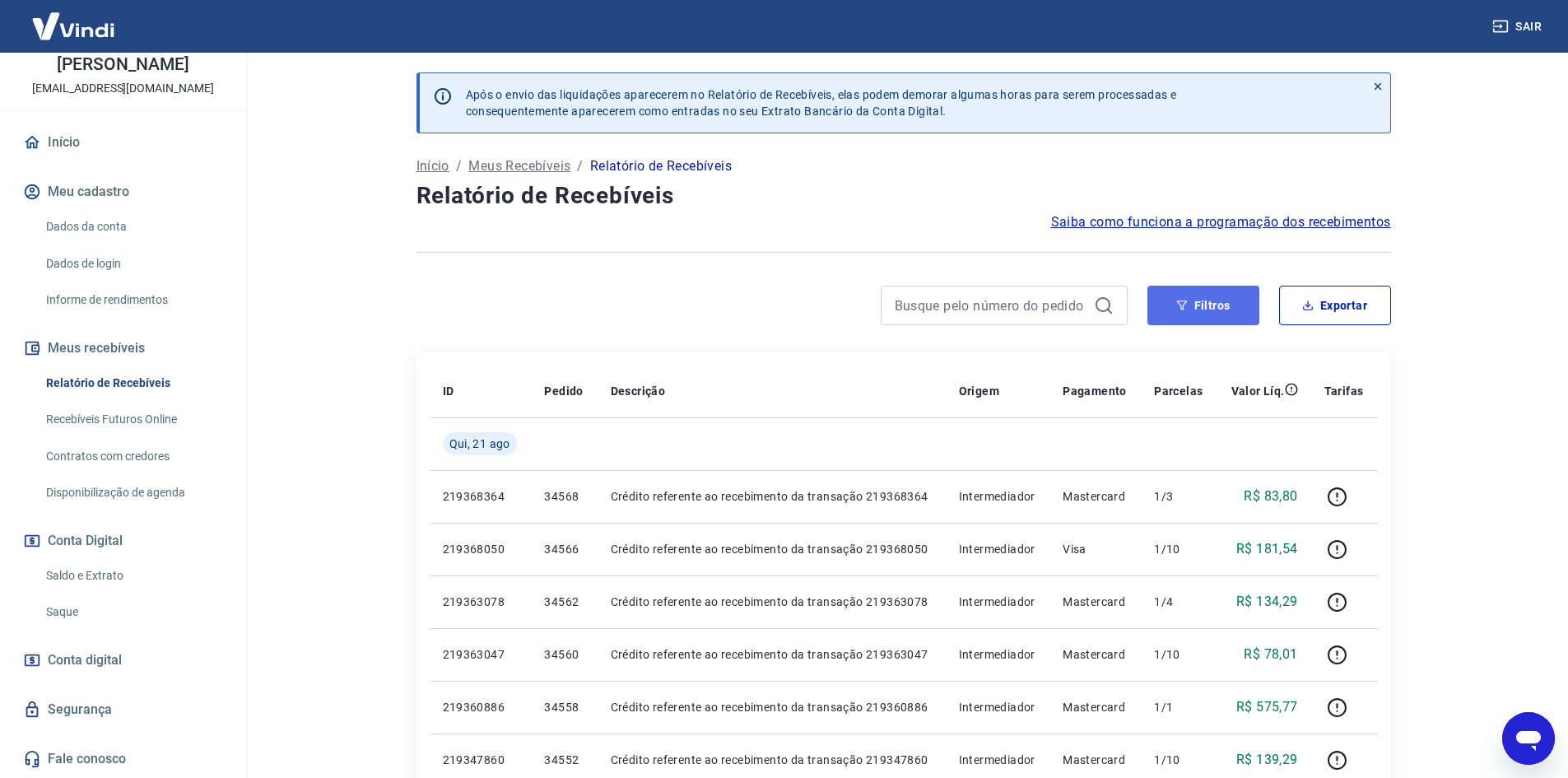
click at [1208, 316] on button "Filtros" at bounding box center [1203, 305] width 112 height 39
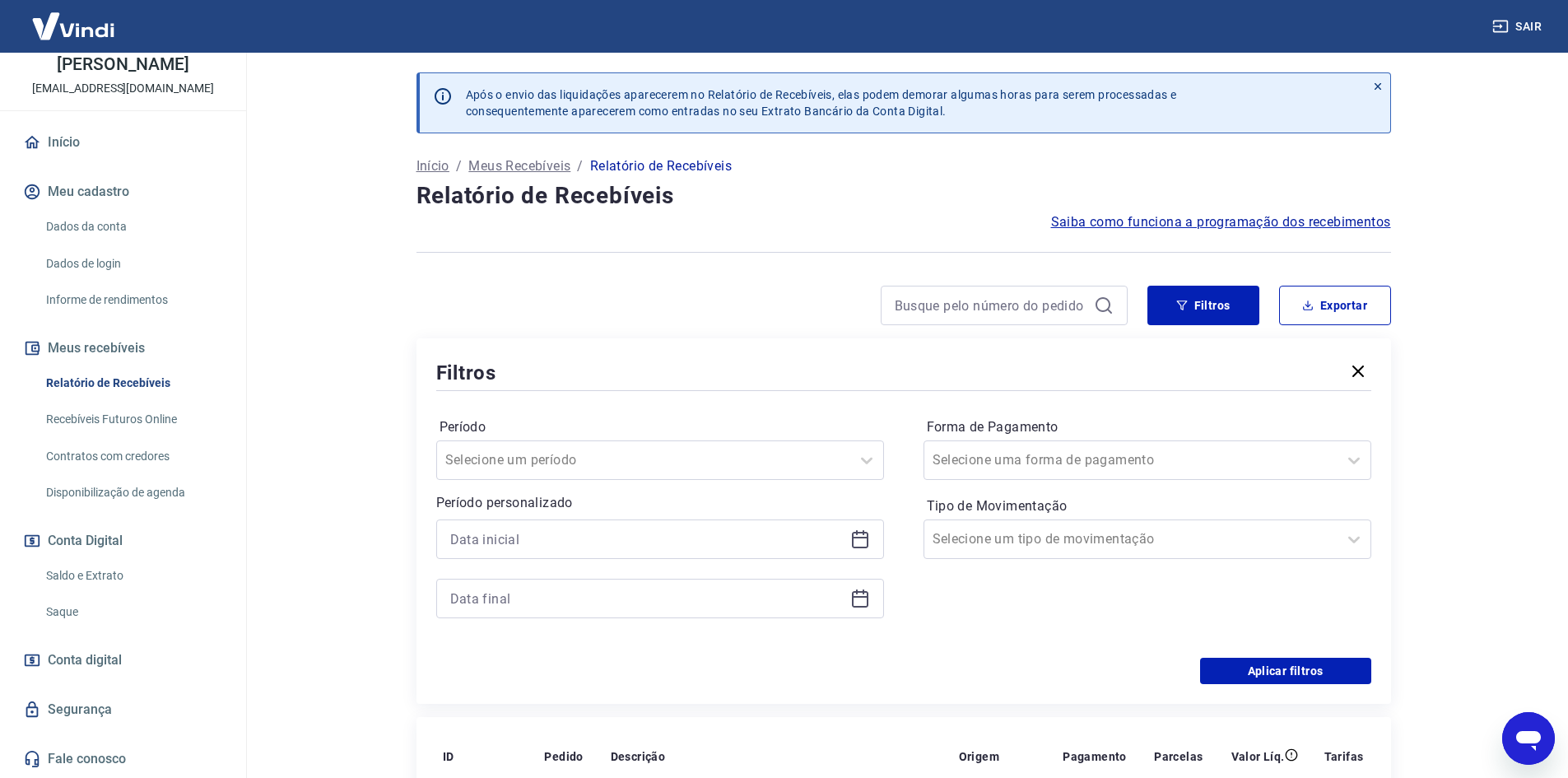
click at [869, 542] on icon at bounding box center [859, 539] width 20 height 20
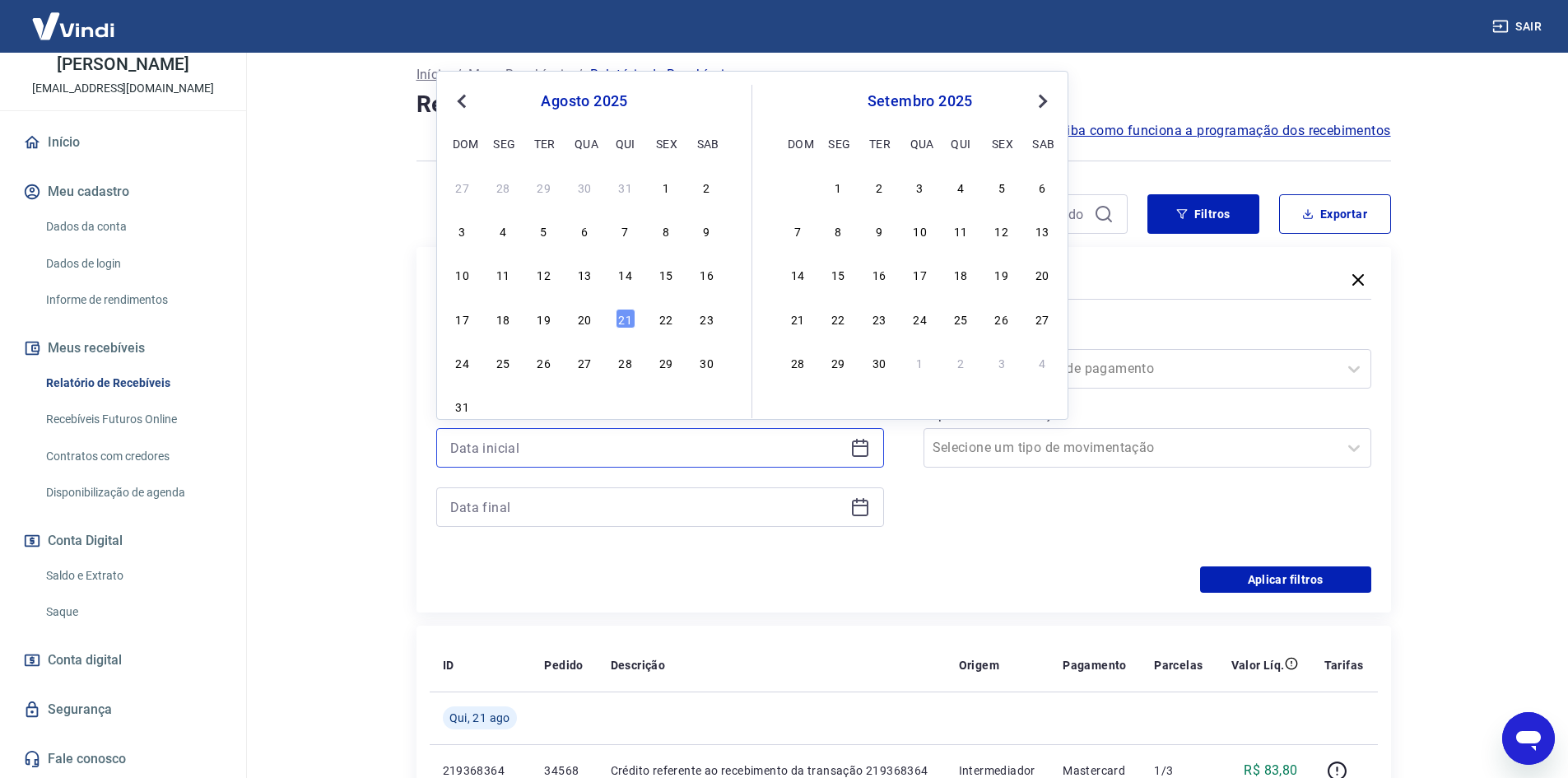
scroll to position [164, 0]
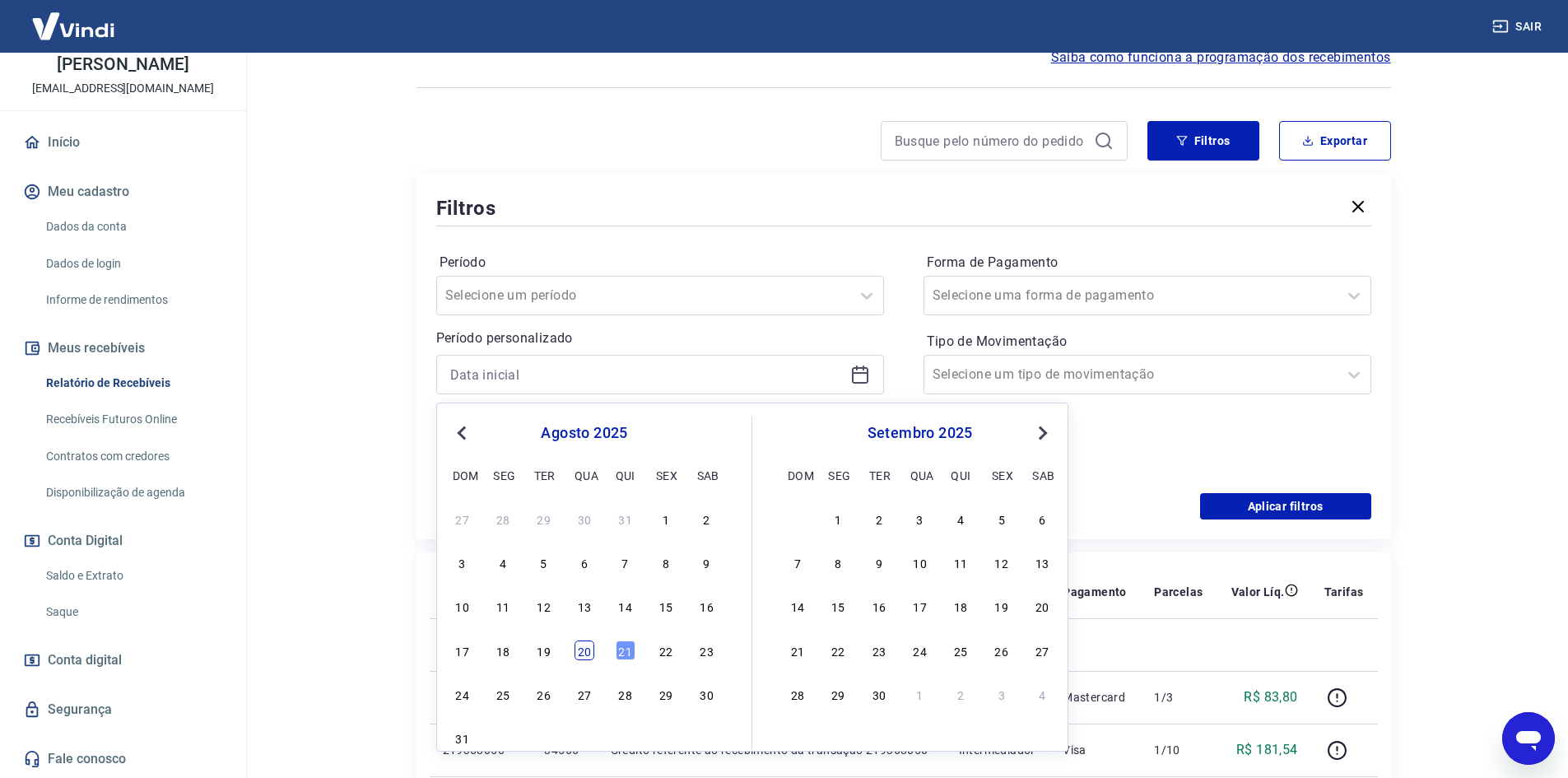
click at [589, 656] on div "20" at bounding box center [584, 650] width 20 height 20
click at [589, 656] on td at bounding box center [563, 645] width 66 height 53
type input "20/08/2025"
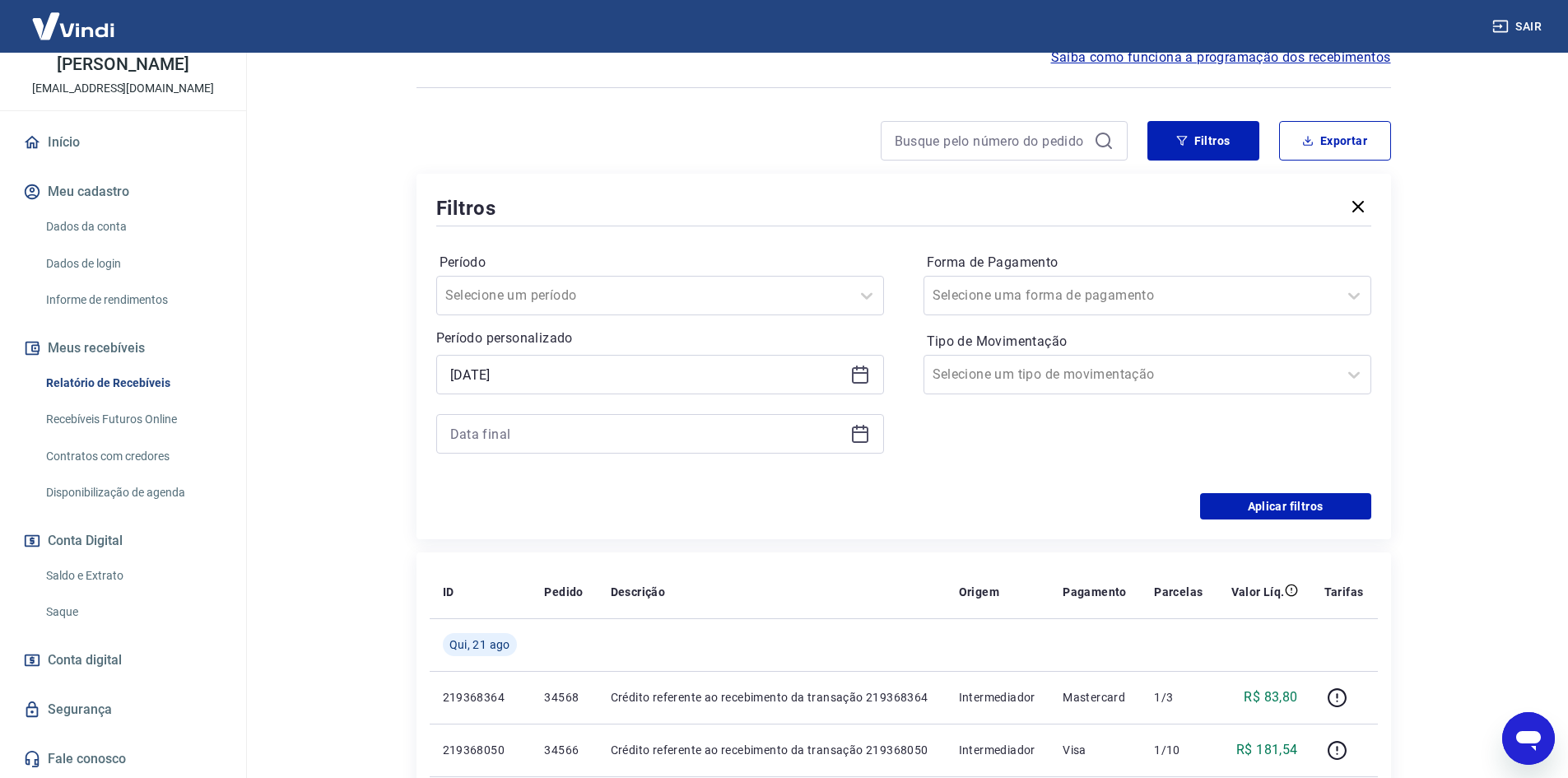
click at [867, 439] on icon at bounding box center [859, 434] width 20 height 20
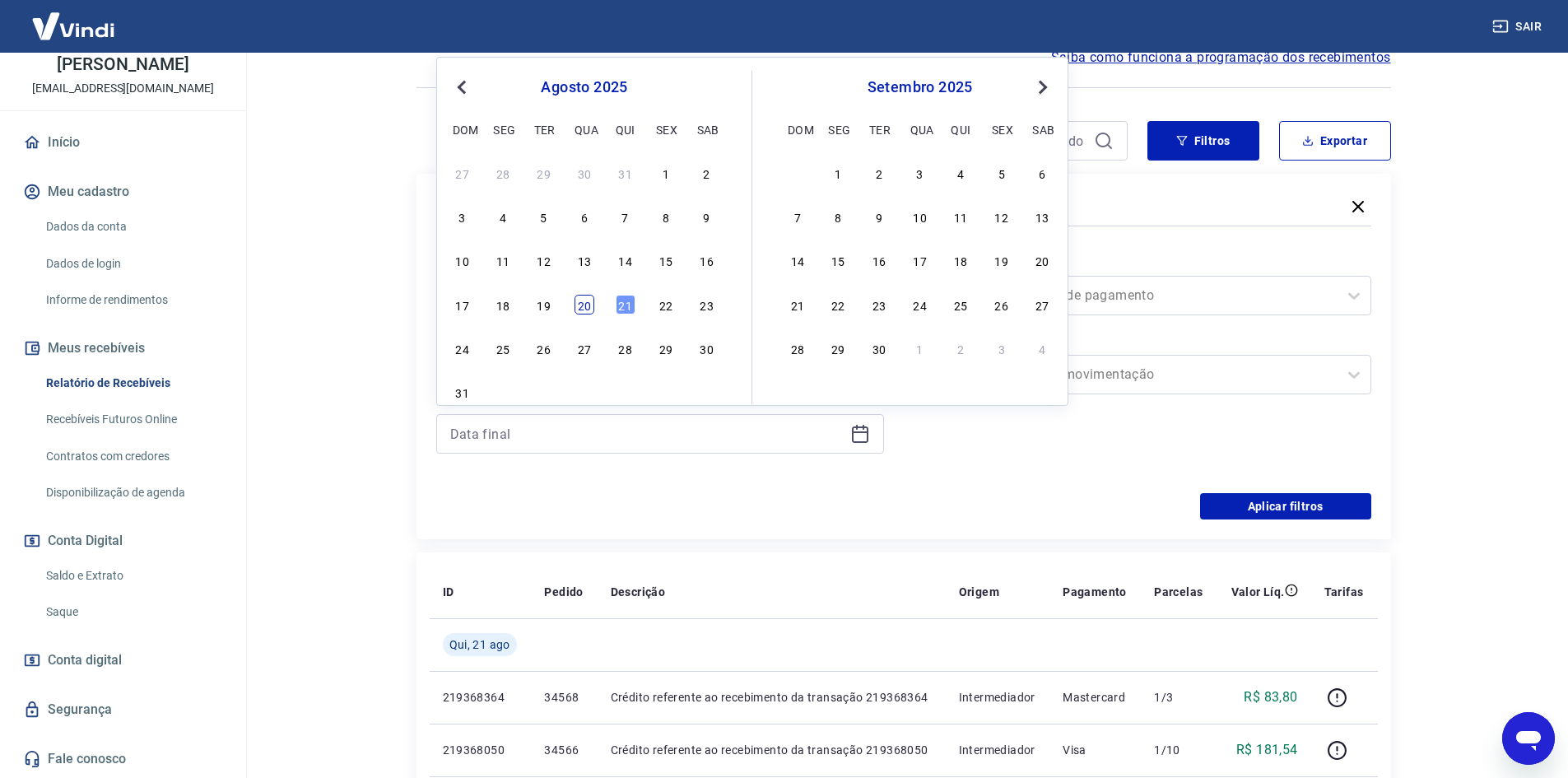
click at [591, 308] on div "20" at bounding box center [584, 304] width 20 height 20
type input "20/08/2025"
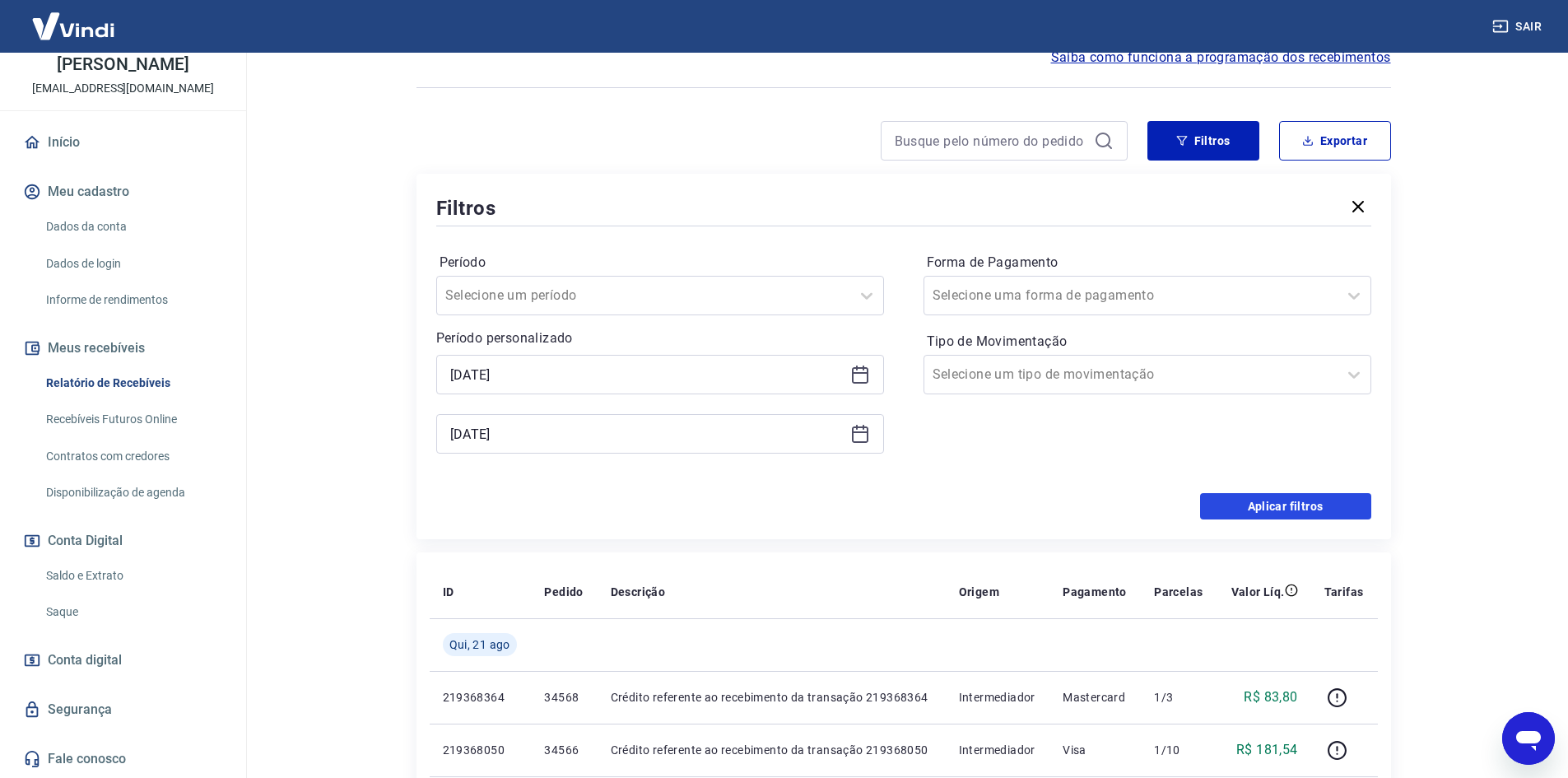
drag, startPoint x: 1297, startPoint y: 497, endPoint x: 1321, endPoint y: 479, distance: 30.0
click at [1296, 497] on button "Aplicar filtros" at bounding box center [1285, 506] width 171 height 26
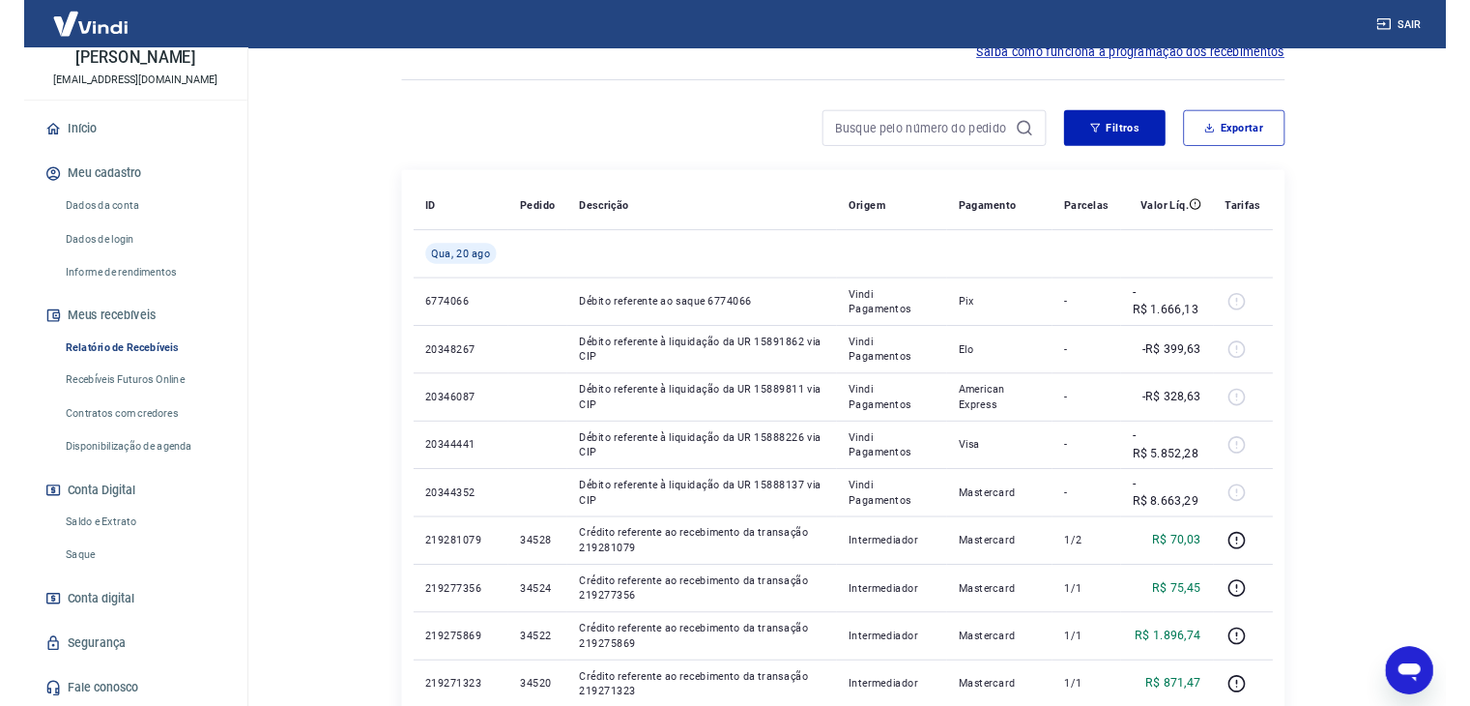
scroll to position [97, 0]
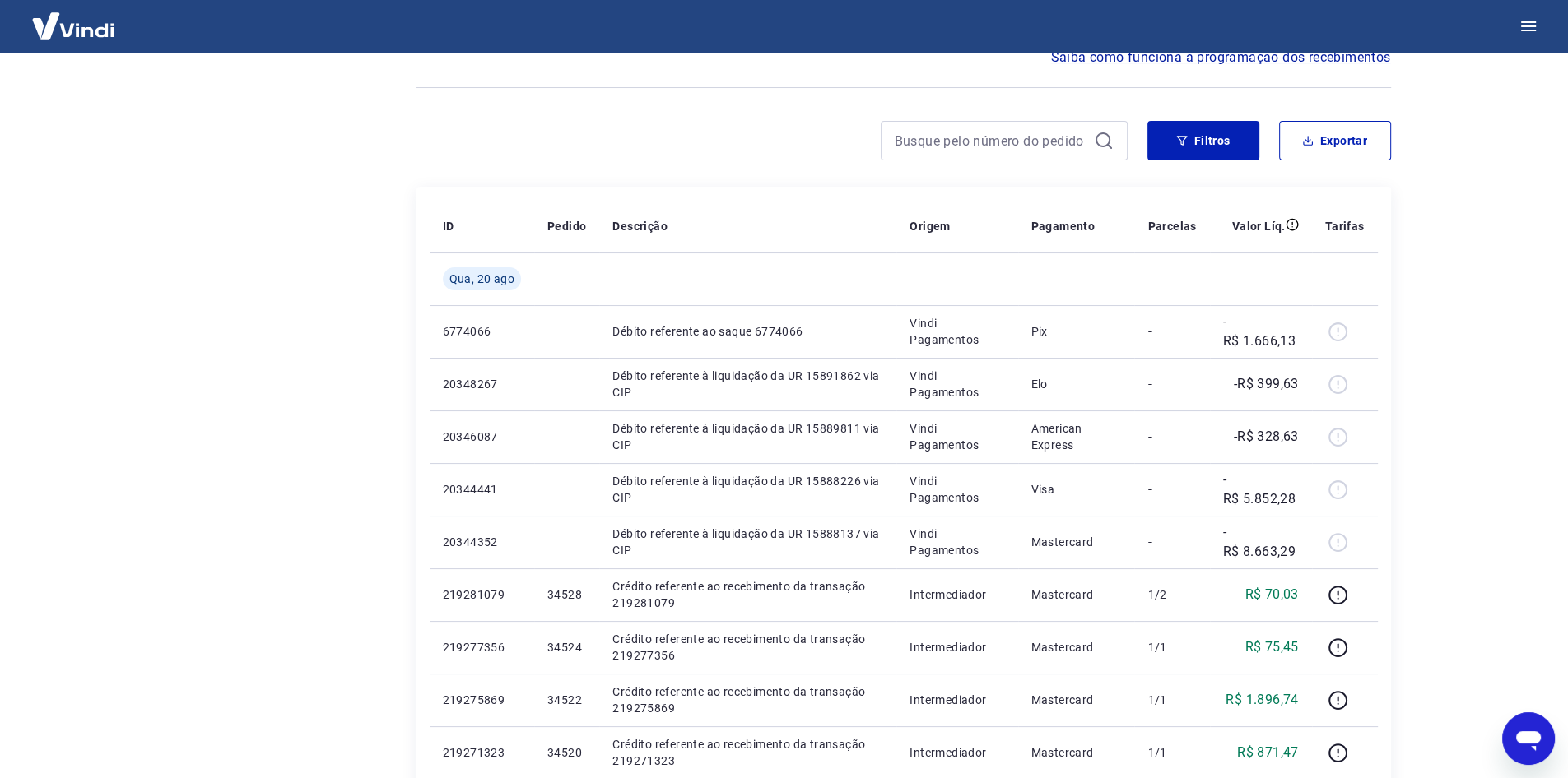
type textarea "x"
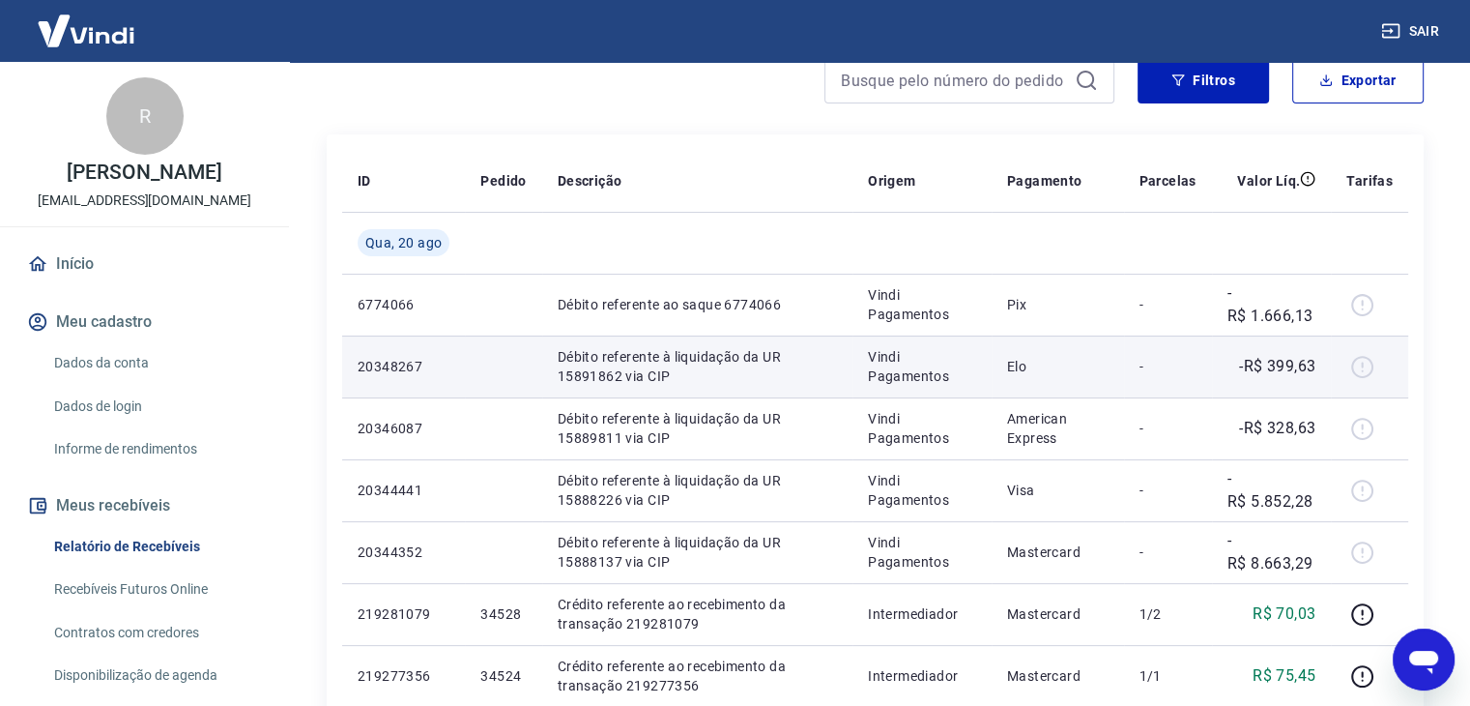
scroll to position [290, 0]
